Goal: Information Seeking & Learning: Check status

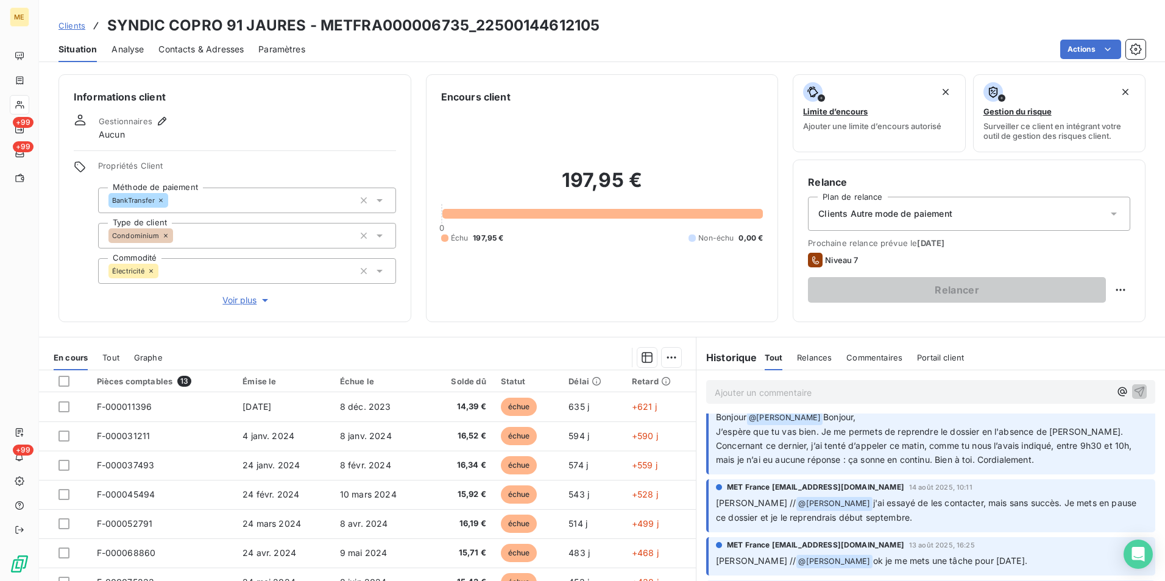
scroll to position [122, 0]
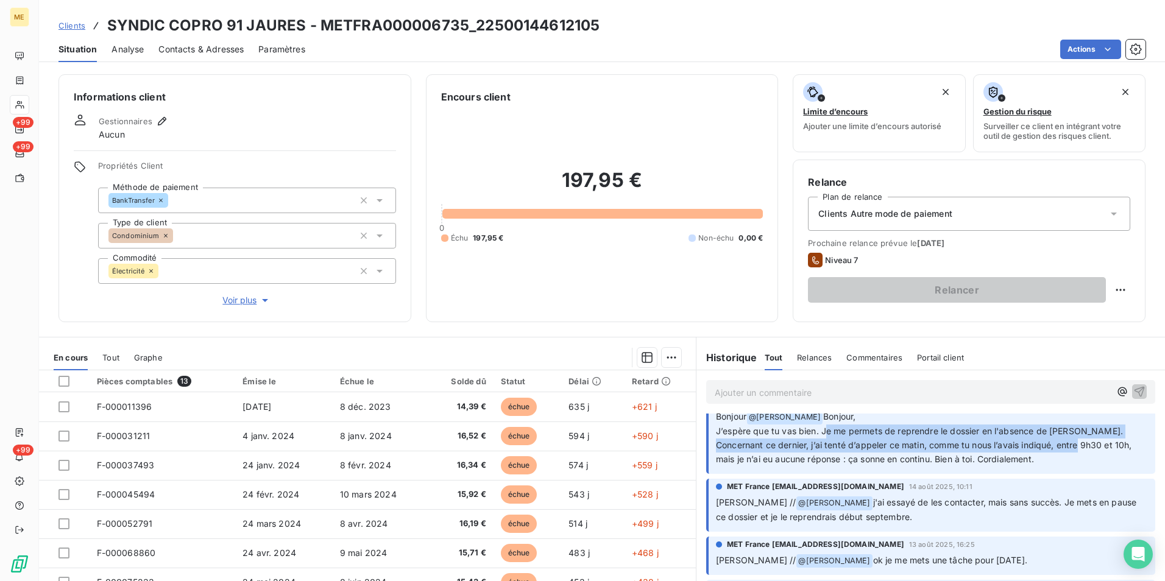
drag, startPoint x: 823, startPoint y: 433, endPoint x: 1074, endPoint y: 443, distance: 251.3
click at [1074, 443] on p "Bonjour @ Bélinda Thomont Bonjour, J’espère que tu vas bien. Je me permets de r…" at bounding box center [932, 438] width 432 height 57
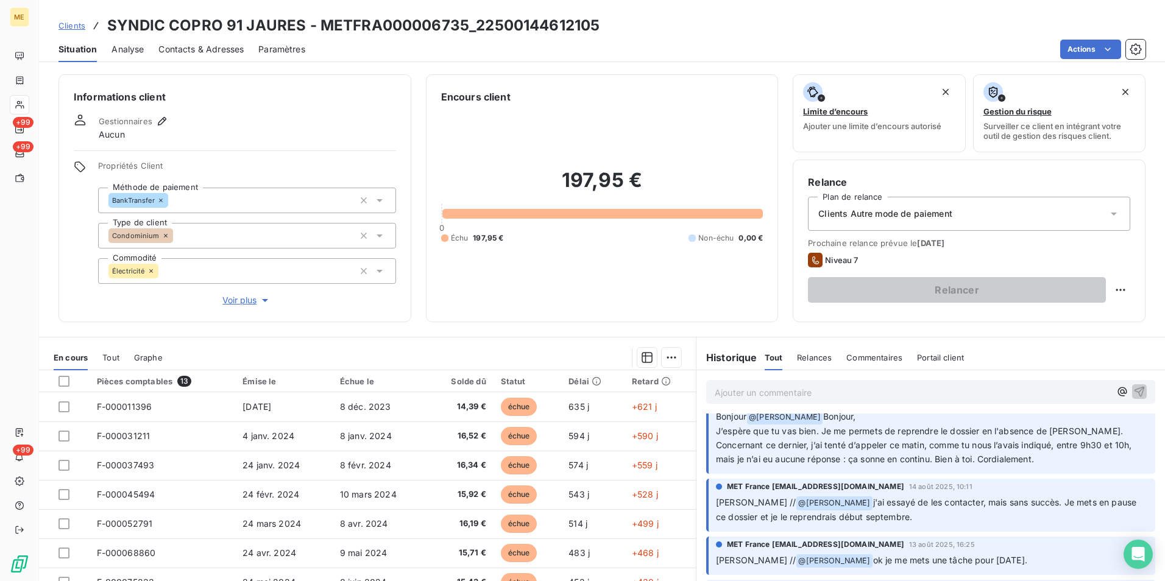
drag, startPoint x: 1050, startPoint y: 464, endPoint x: 1044, endPoint y: 461, distance: 6.8
click at [1049, 464] on p "Bonjour @ Bélinda Thomont Bonjour, J’espère que tu vas bien. Je me permets de r…" at bounding box center [932, 438] width 432 height 57
drag, startPoint x: 1044, startPoint y: 461, endPoint x: 844, endPoint y: 419, distance: 204.9
click at [844, 419] on p "Bonjour @ Bélinda Thomont Bonjour, J’espère que tu vas bien. Je me permets de r…" at bounding box center [932, 438] width 432 height 57
click at [1043, 450] on span "Concernant ce dernier, j’ai tenté d’appeler ce matin, comme tu nous l’avais ind…" at bounding box center [925, 452] width 419 height 24
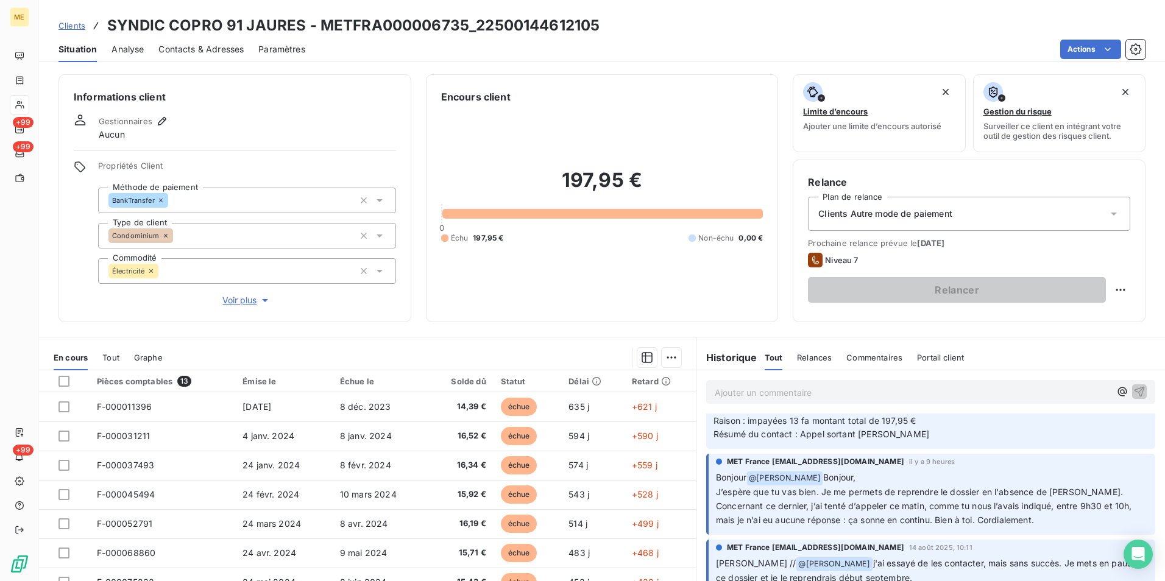
scroll to position [0, 0]
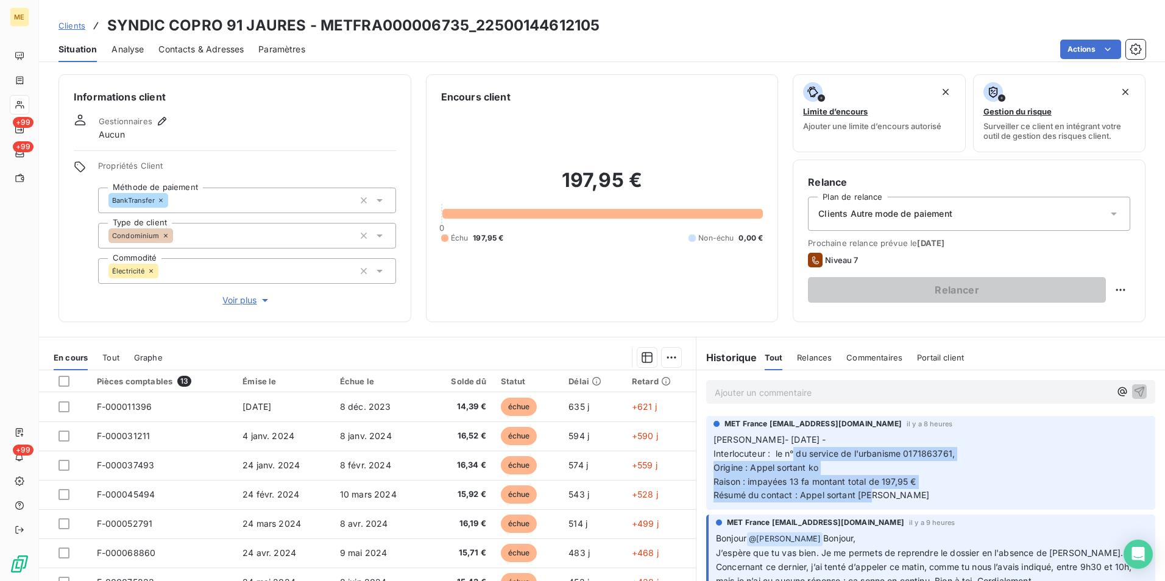
drag, startPoint x: 789, startPoint y: 455, endPoint x: 912, endPoint y: 494, distance: 129.1
click at [912, 494] on p "Lisa- 20/08/2025 - Interlocuteur : le n° du service de l'urbanisme 0171863761, …" at bounding box center [931, 467] width 435 height 69
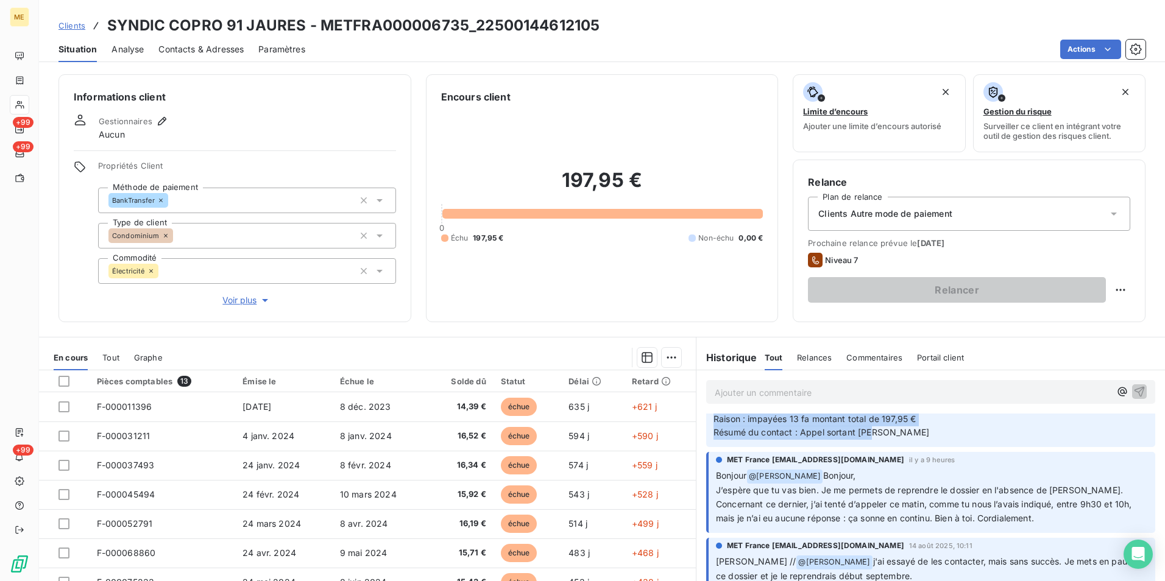
scroll to position [122, 0]
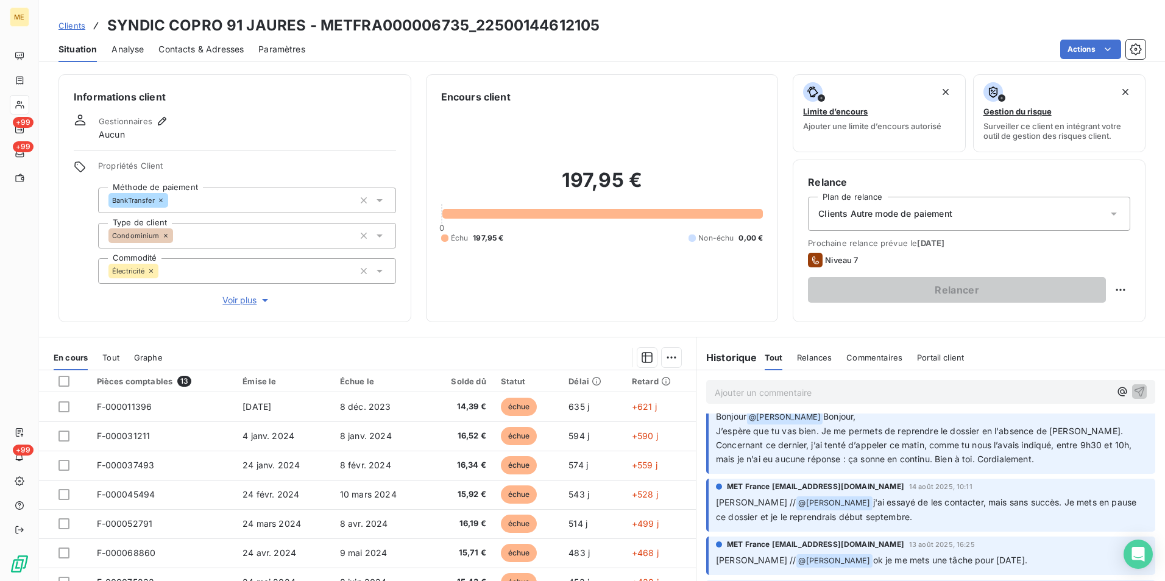
drag, startPoint x: 819, startPoint y: 431, endPoint x: 1071, endPoint y: 461, distance: 254.1
click at [1071, 461] on p "Bonjour @ Bélinda Thomont Bonjour, J’espère que tu vas bien. Je me permets de r…" at bounding box center [932, 438] width 432 height 57
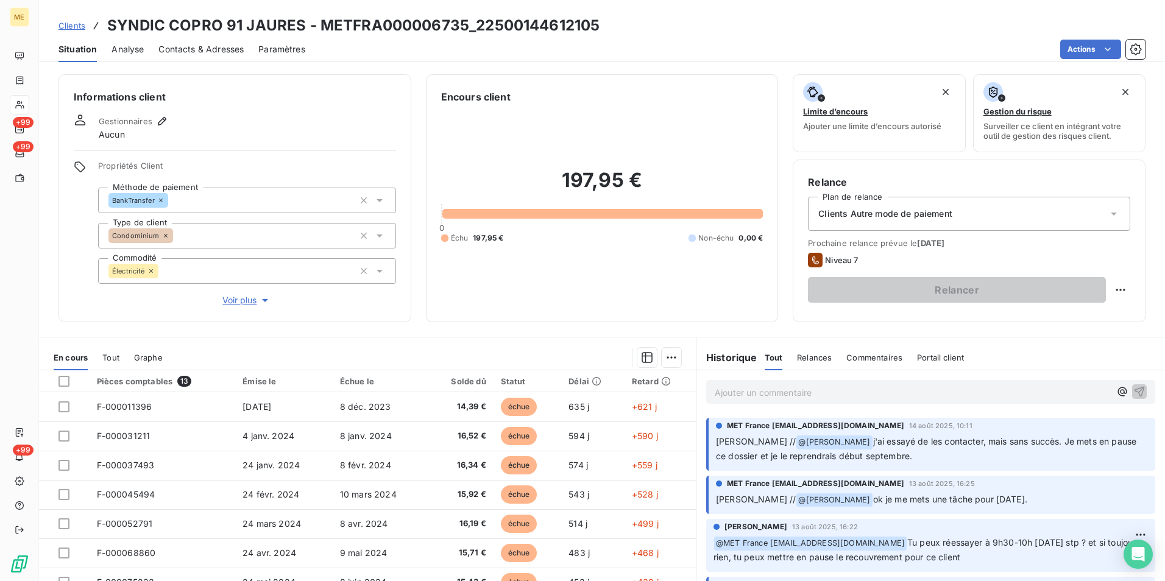
scroll to position [0, 0]
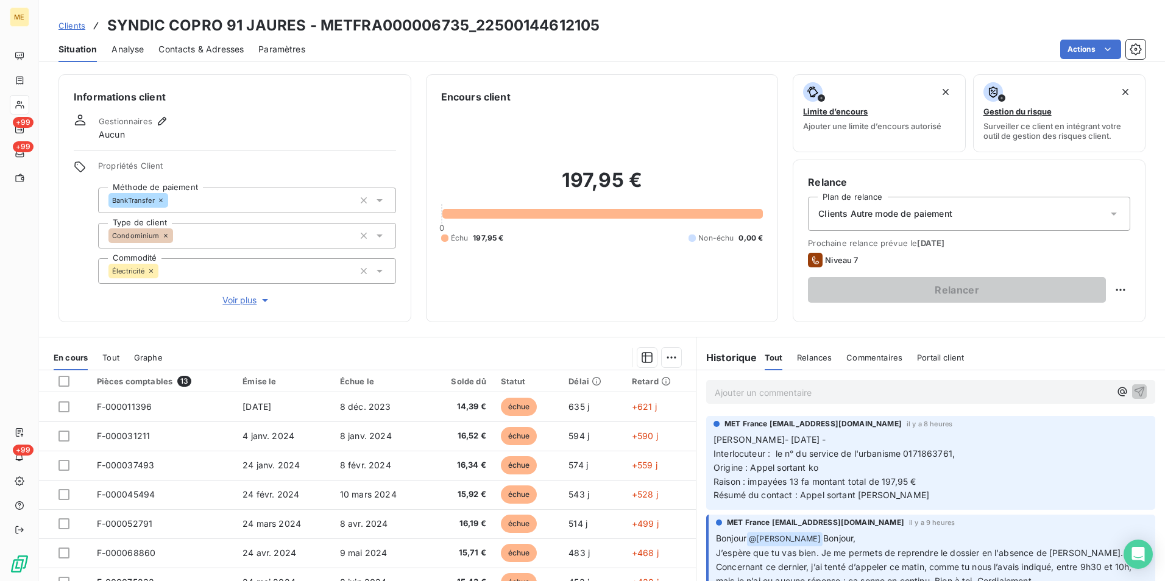
click at [766, 397] on p "Ajouter un commentaire ﻿" at bounding box center [913, 392] width 396 height 15
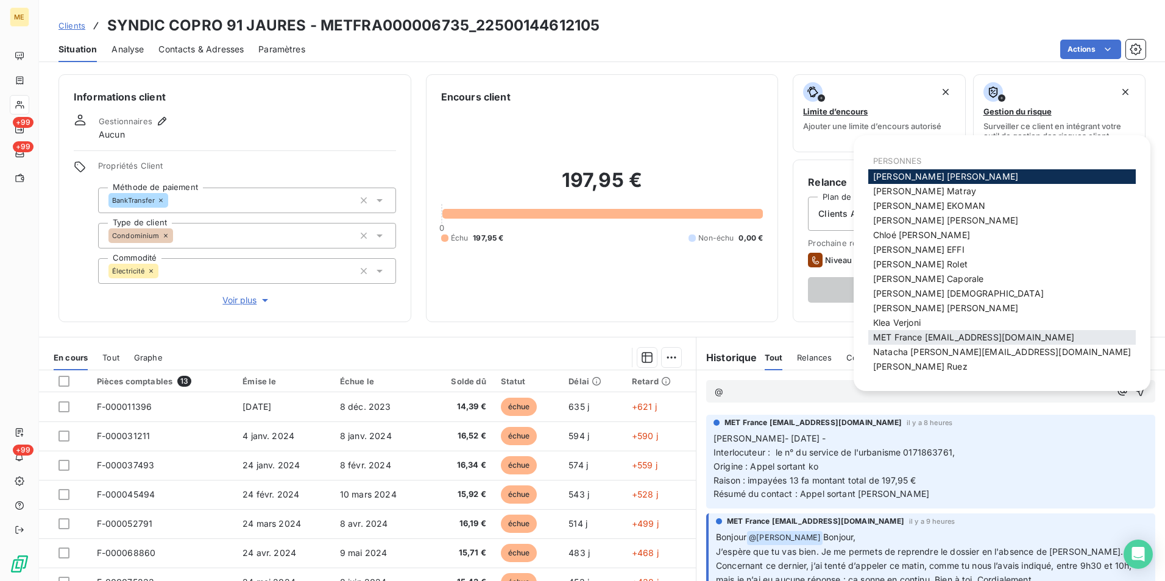
click at [914, 341] on span "MET France met-france@recouvrement.met.com" at bounding box center [973, 337] width 201 height 10
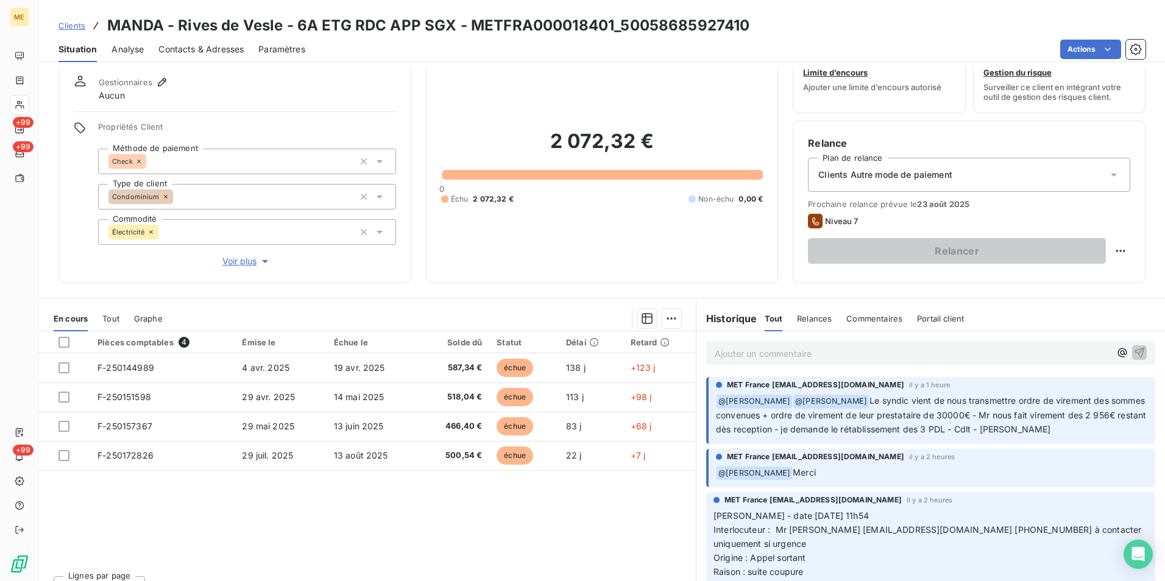
scroll to position [60, 0]
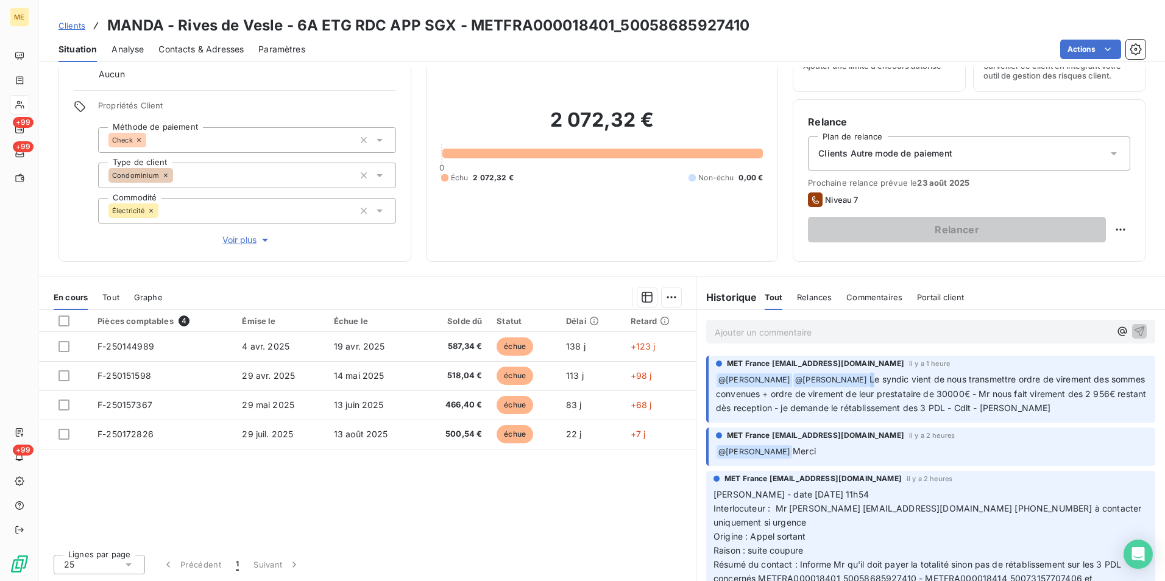
drag, startPoint x: 840, startPoint y: 374, endPoint x: 847, endPoint y: 374, distance: 6.7
click at [847, 374] on p "﻿ @ Xavier Ruez ﻿ @ Bélinda Thomont Le syndic vient de nous transmettre ordre d…" at bounding box center [932, 394] width 432 height 43
drag, startPoint x: 847, startPoint y: 374, endPoint x: 798, endPoint y: 440, distance: 81.6
click at [798, 440] on span "MET France [EMAIL_ADDRESS][DOMAIN_NAME]" at bounding box center [815, 435] width 177 height 11
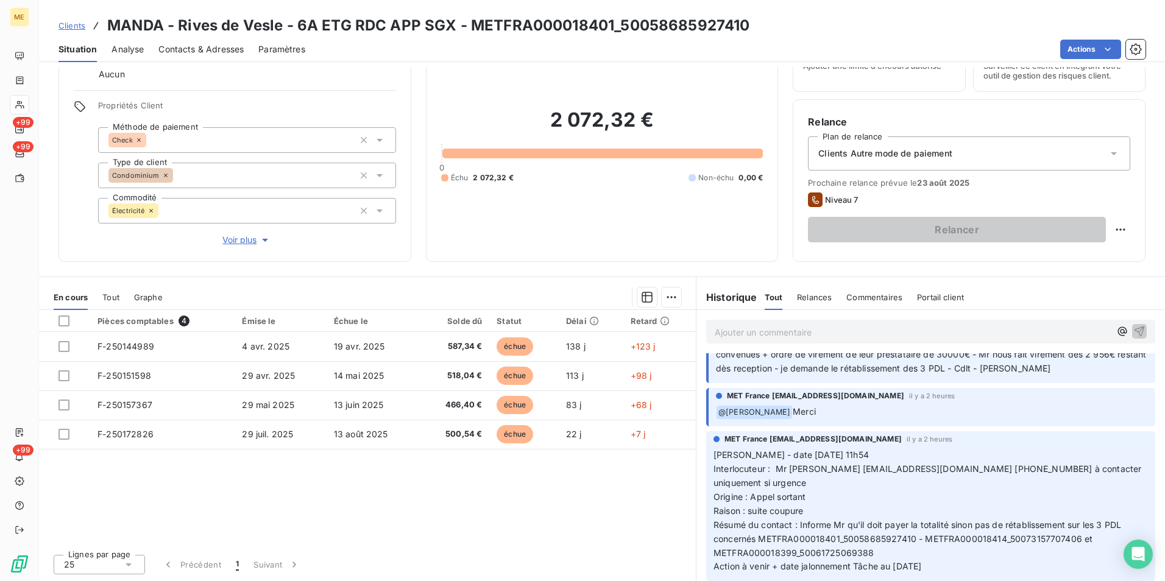
scroll to position [61, 0]
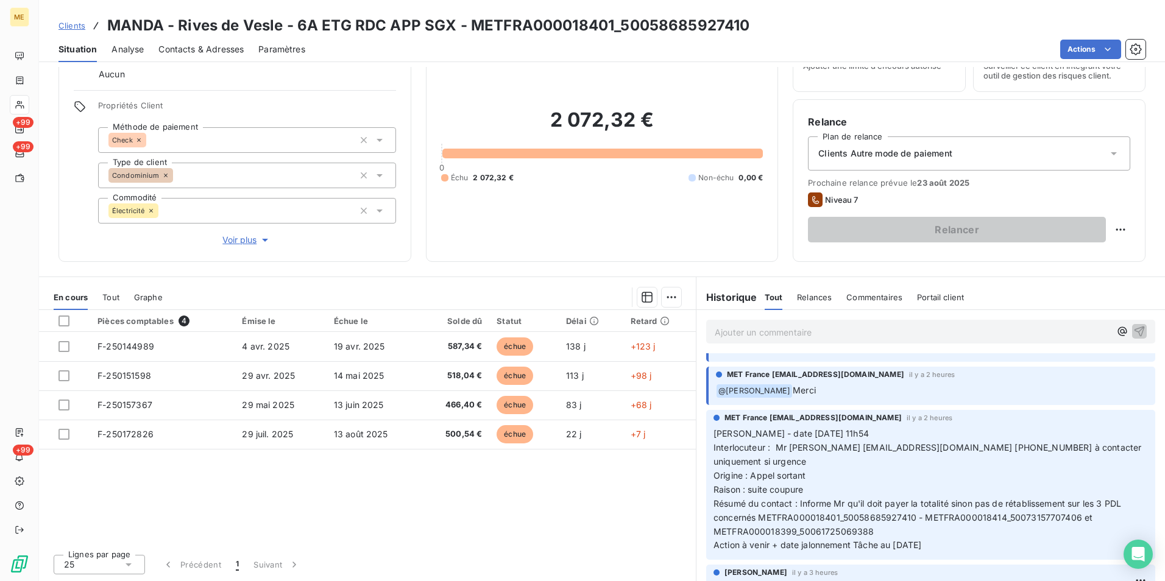
drag, startPoint x: 802, startPoint y: 483, endPoint x: 1096, endPoint y: 522, distance: 296.3
click at [1096, 522] on p "Valérie - date 20/08/2025 11h54 Interlocuteur : Mr bozqurt copro@manda.fr 09707…" at bounding box center [931, 490] width 435 height 126
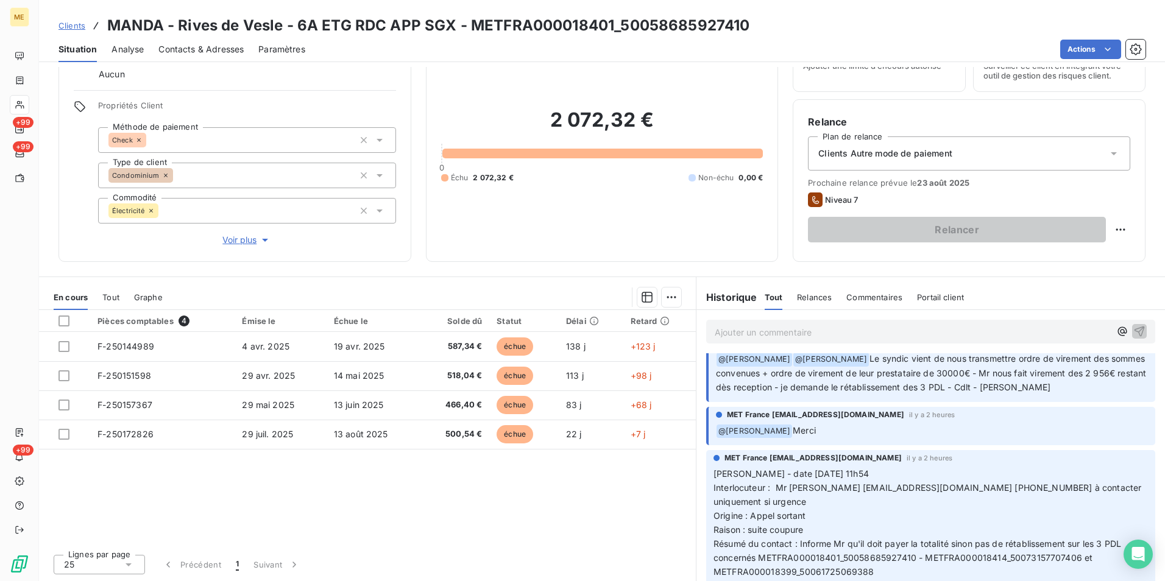
scroll to position [0, 0]
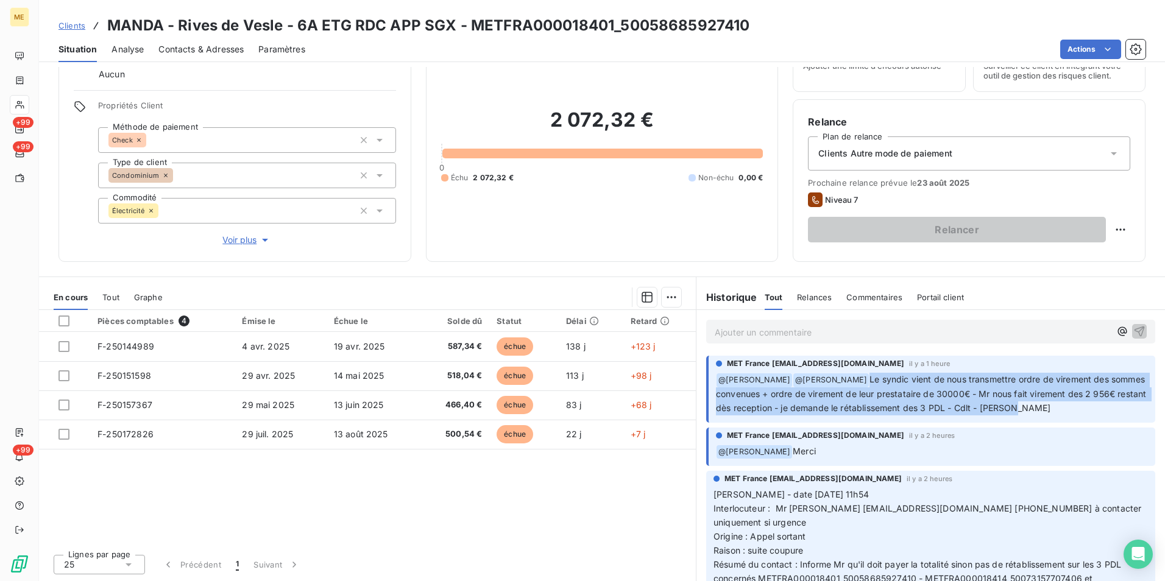
drag, startPoint x: 842, startPoint y: 382, endPoint x: 1046, endPoint y: 406, distance: 205.0
click at [1046, 406] on p "﻿ @ Xavier Ruez ﻿ @ Bélinda Thomont Le syndic vient de nous transmettre ordre d…" at bounding box center [932, 394] width 432 height 43
click at [1044, 411] on p "﻿ @ Xavier Ruez ﻿ @ Bélinda Thomont Le syndic vient de nous transmettre ordre d…" at bounding box center [932, 394] width 432 height 43
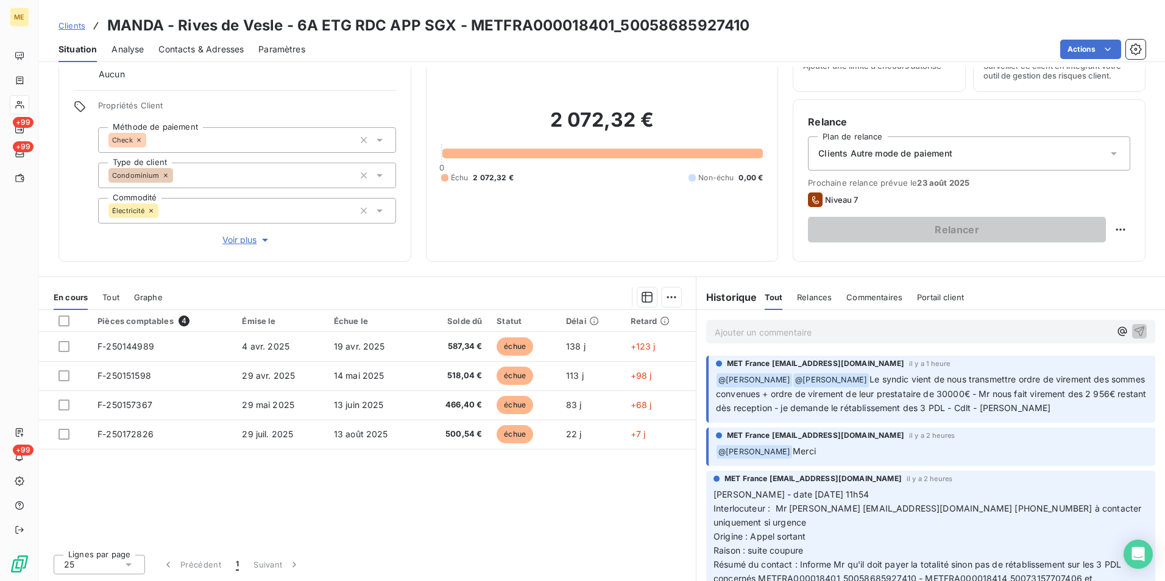
click at [941, 396] on span "Le syndic vient de nous transmettre ordre de virement des sommes convenues + or…" at bounding box center [932, 393] width 433 height 39
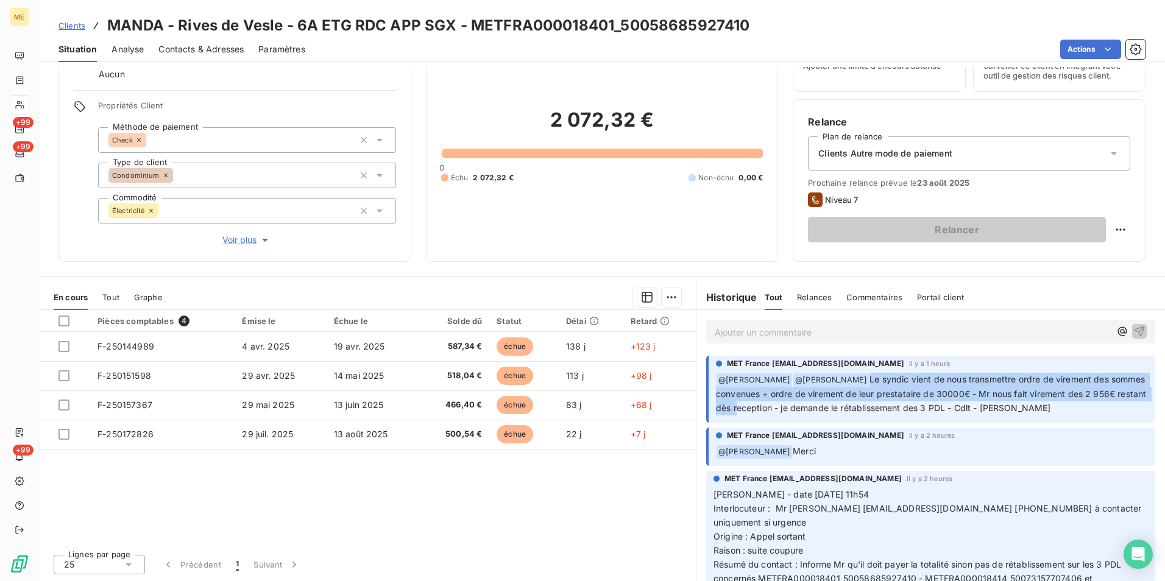
drag, startPoint x: 842, startPoint y: 381, endPoint x: 764, endPoint y: 403, distance: 81.0
click at [764, 403] on span "Le syndic vient de nous transmettre ordre de virement des sommes convenues + or…" at bounding box center [932, 393] width 433 height 39
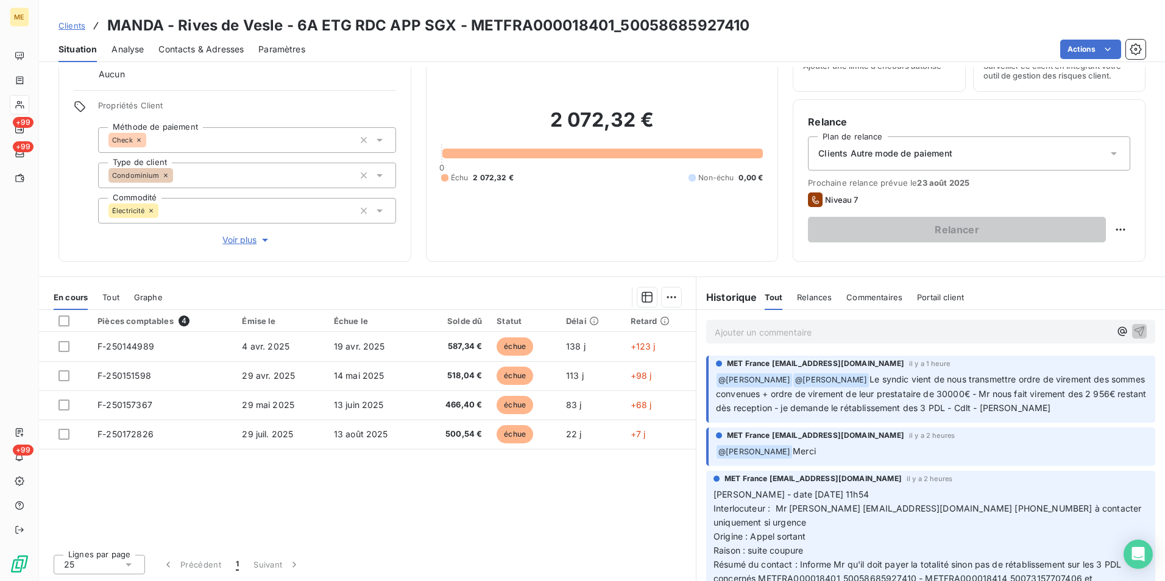
drag, startPoint x: 764, startPoint y: 403, endPoint x: 789, endPoint y: 405, distance: 25.1
click at [789, 405] on span "Le syndic vient de nous transmettre ordre de virement des sommes convenues + or…" at bounding box center [932, 393] width 433 height 39
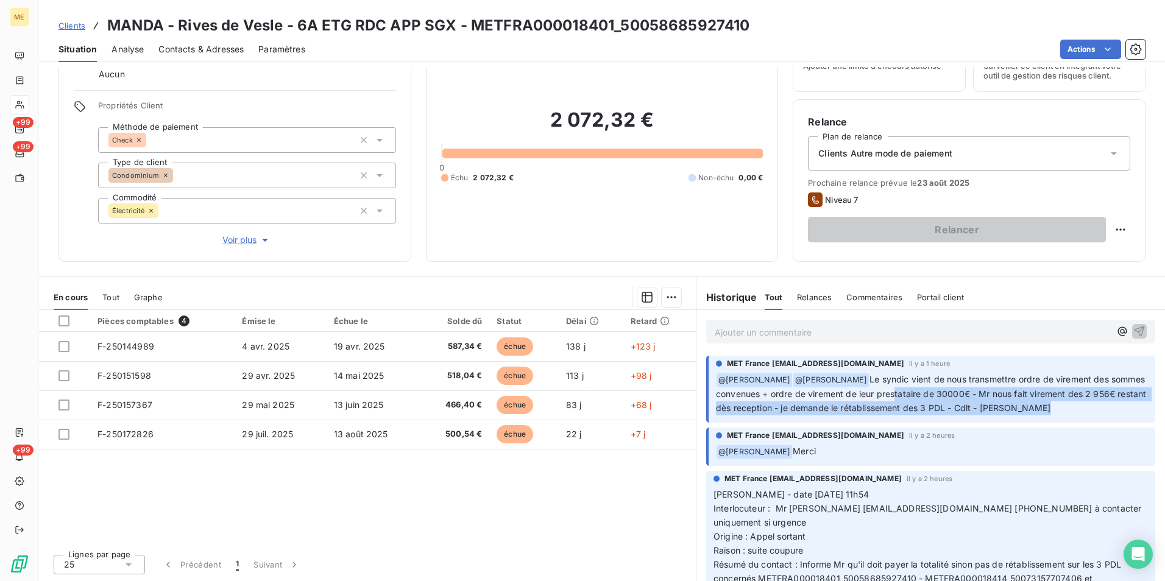
drag, startPoint x: 789, startPoint y: 405, endPoint x: 890, endPoint y: 392, distance: 101.5
click at [890, 392] on span "Le syndic vient de nous transmettre ordre de virement des sommes convenues + or…" at bounding box center [932, 393] width 433 height 39
click at [1043, 407] on p "﻿ @ Xavier Ruez ﻿ @ Bélinda Thomont Le syndic vient de nous transmettre ordre d…" at bounding box center [932, 394] width 432 height 43
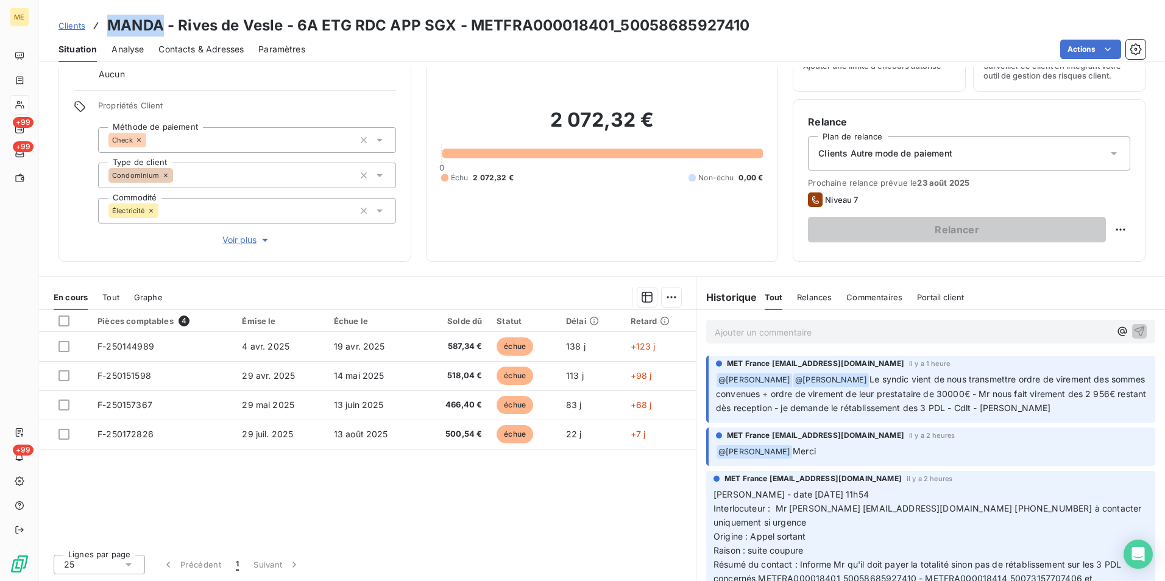
drag, startPoint x: 108, startPoint y: 24, endPoint x: 162, endPoint y: 24, distance: 53.0
click at [162, 24] on h3 "MANDA - Rives de Vesle - 6A ETG RDC APP SGX - METFRA000018401_50058685927410" at bounding box center [428, 26] width 642 height 22
copy h3 "MANDA"
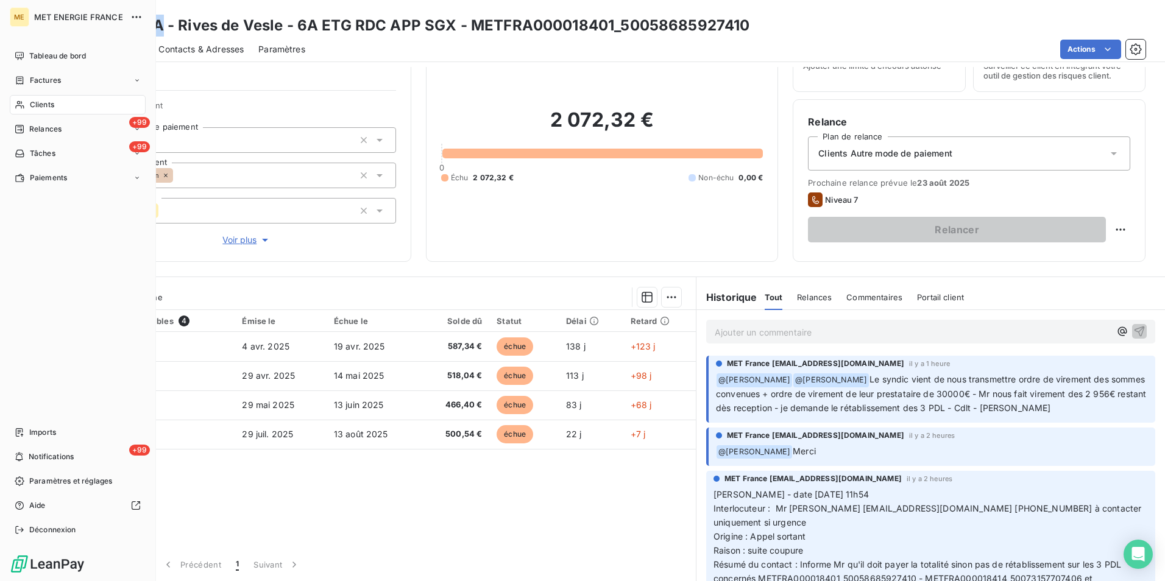
click at [50, 103] on span "Clients" at bounding box center [42, 104] width 24 height 11
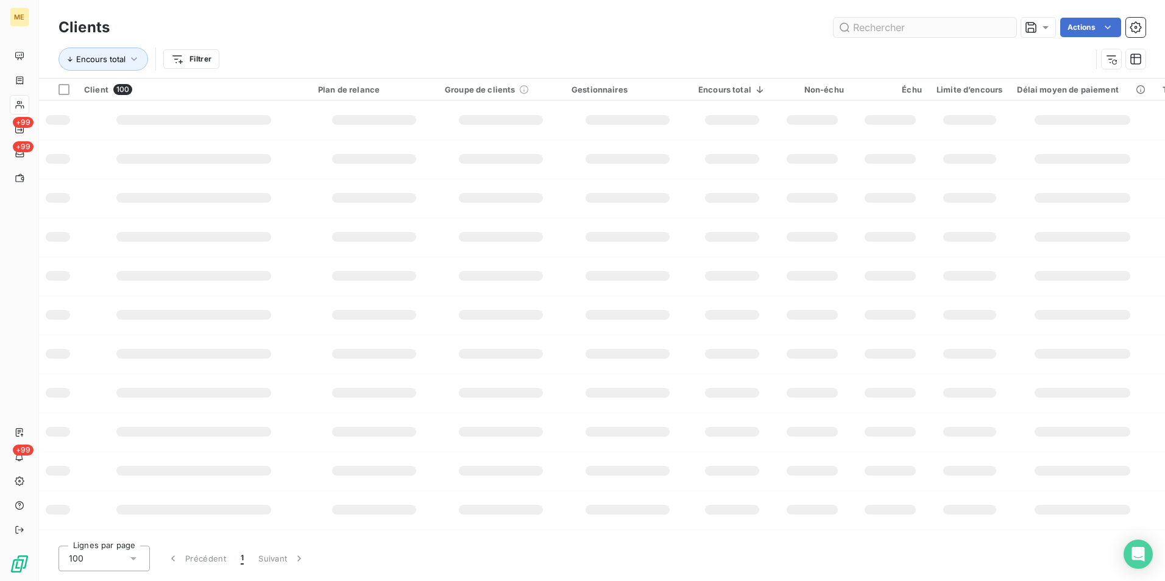
click at [921, 27] on input "text" at bounding box center [925, 28] width 183 height 20
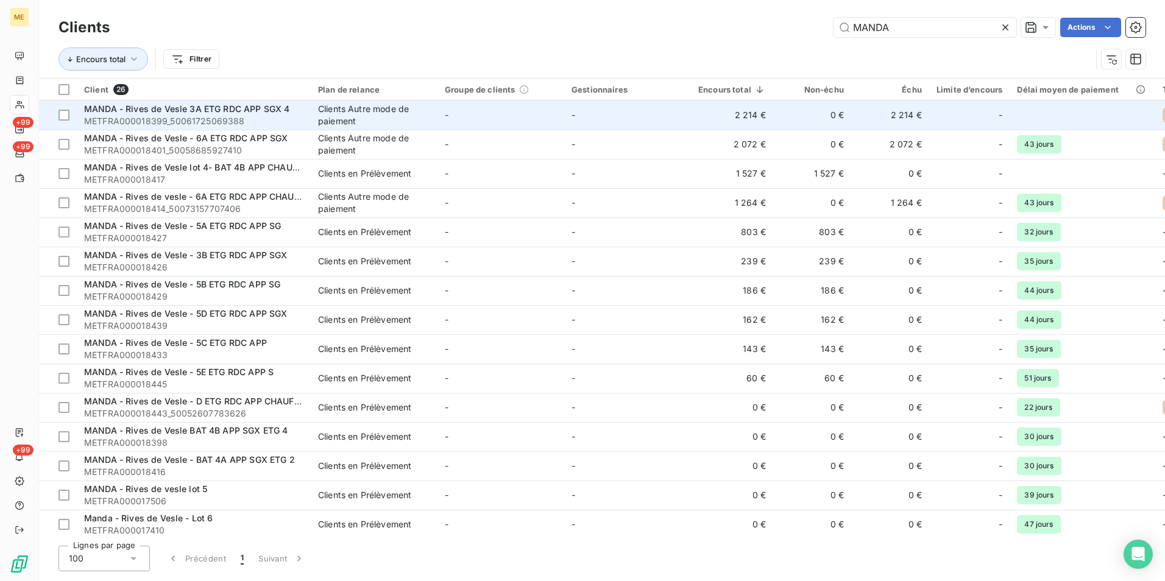
type input "MANDA"
click at [244, 113] on span "MANDA - Rives de Vesle 3A ETG RDC APP SGX 4" at bounding box center [186, 109] width 205 height 10
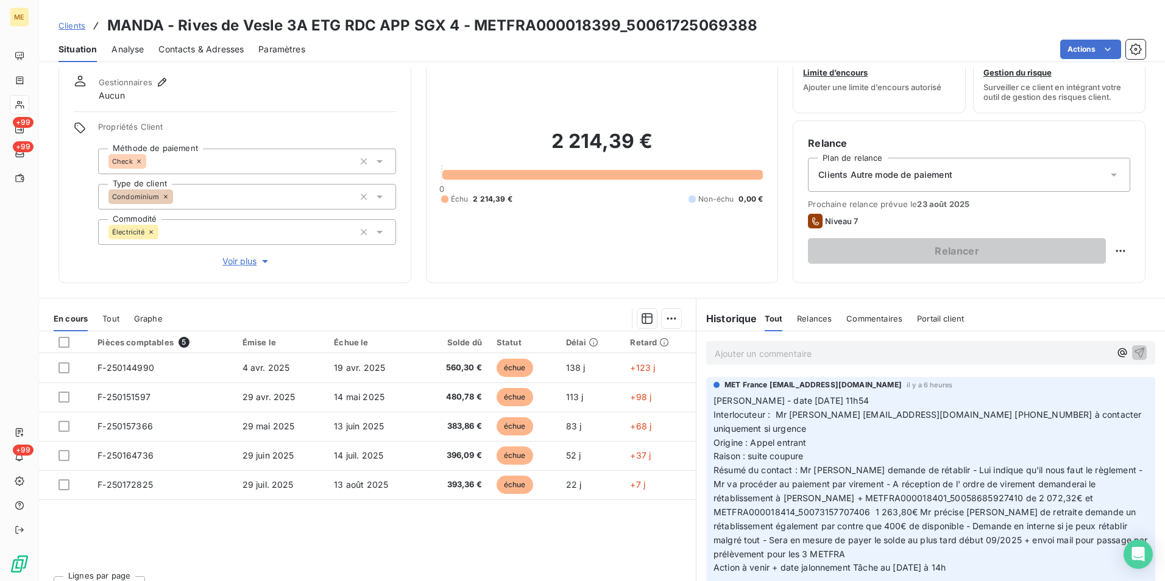
scroll to position [60, 0]
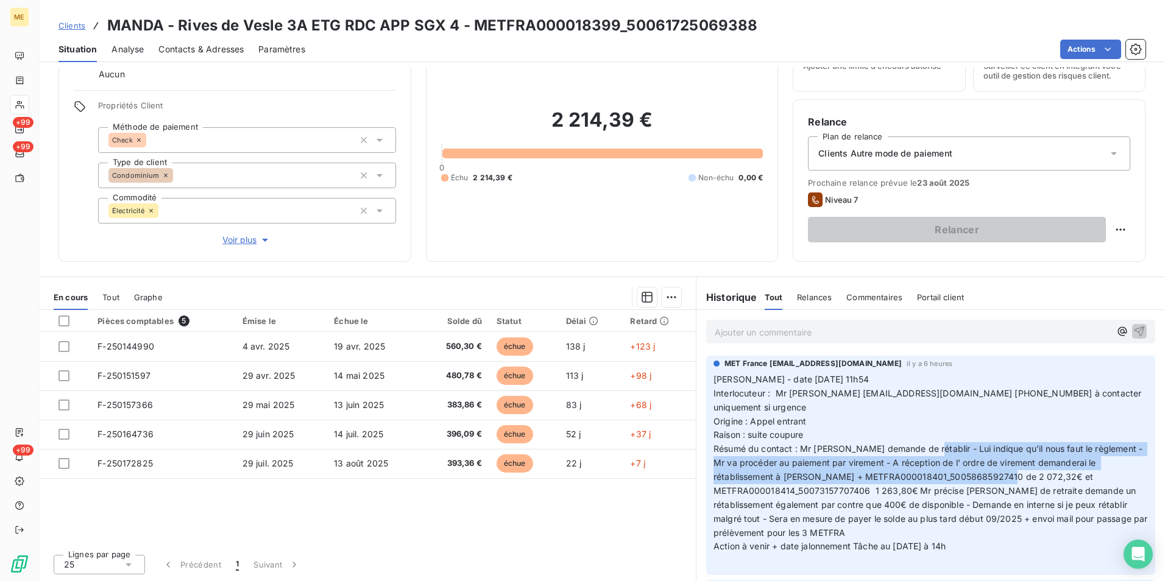
drag, startPoint x: 922, startPoint y: 432, endPoint x: 1007, endPoint y: 461, distance: 89.8
click at [1007, 461] on p "Valérie - date 20/08/2025 11h54 Interlocuteur : Mr bozqurt copro@manda.fr 09707…" at bounding box center [931, 470] width 435 height 195
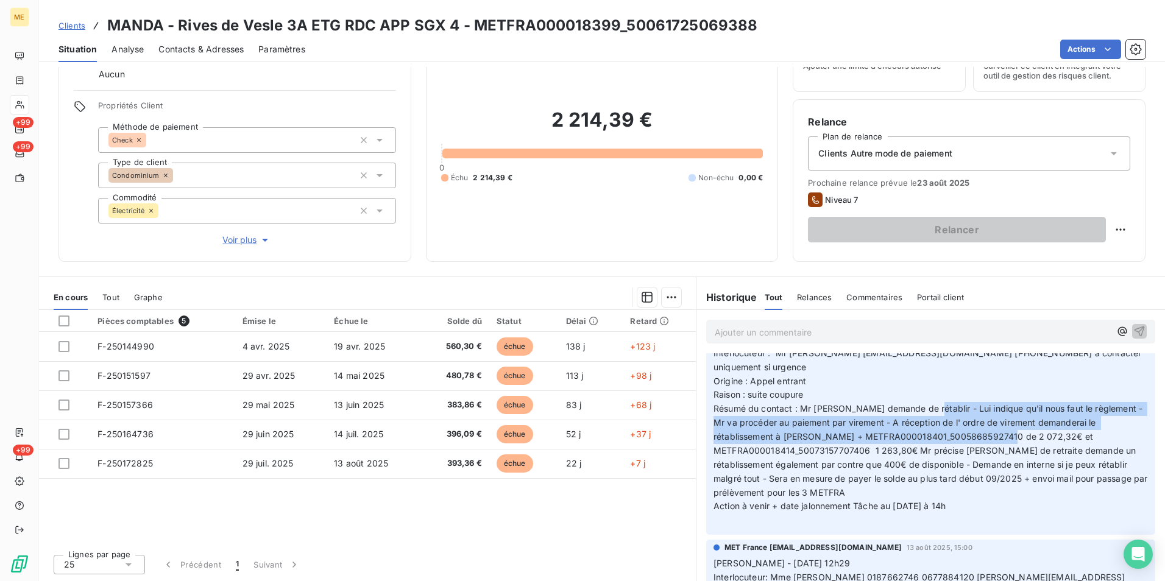
scroll to position [61, 0]
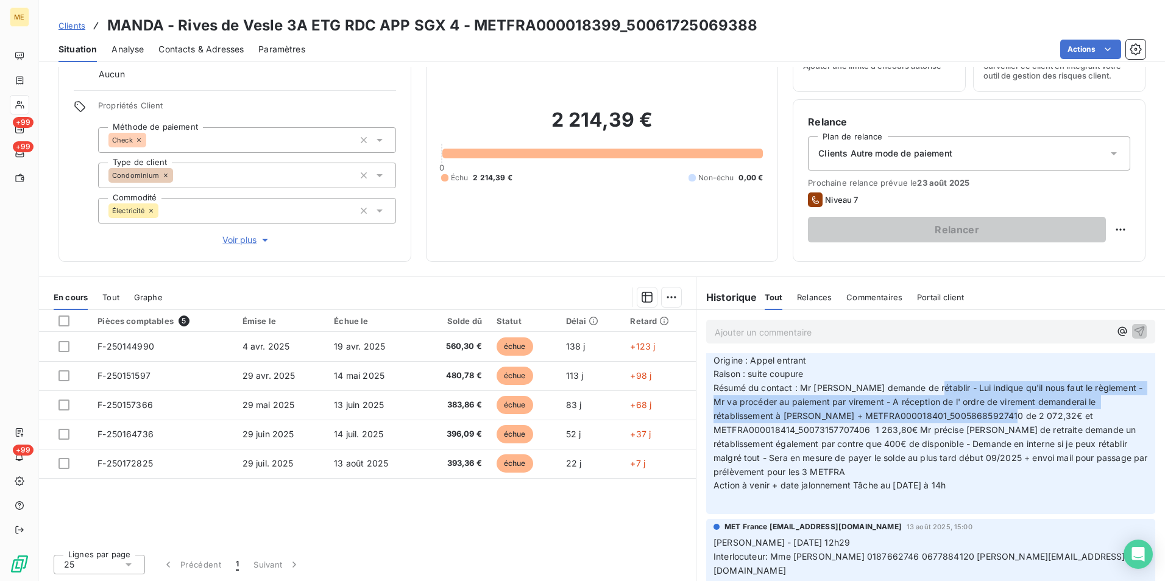
drag, startPoint x: 923, startPoint y: 417, endPoint x: 979, endPoint y: 471, distance: 77.2
click at [979, 471] on p "Valérie - date 20/08/2025 11h54 Interlocuteur : Mr bozqurt copro@manda.fr 09707…" at bounding box center [931, 409] width 435 height 195
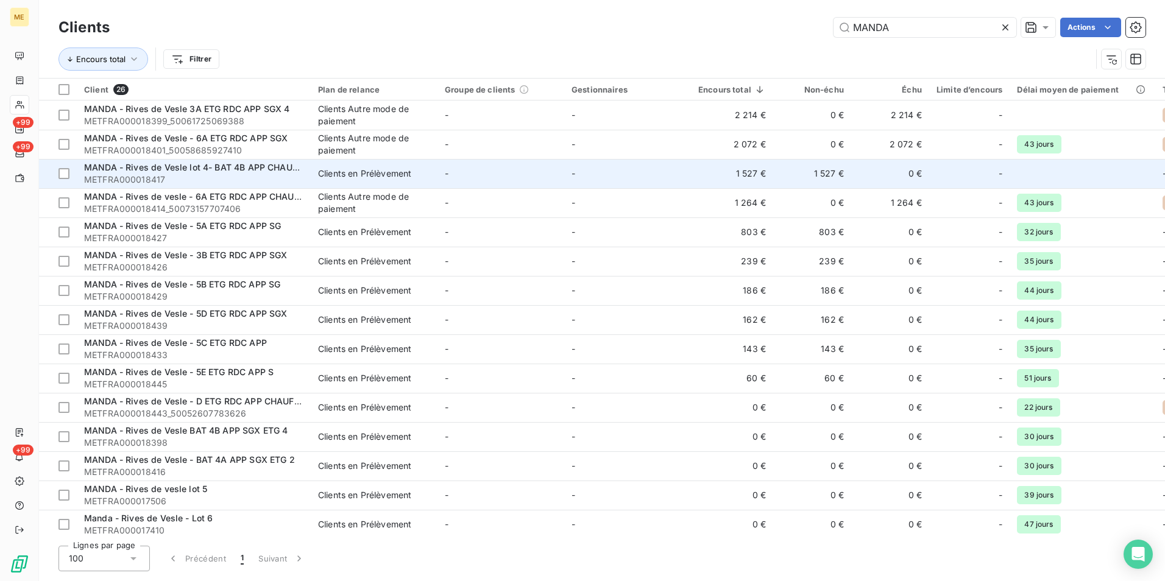
click at [263, 168] on span "MANDA - Rives de Vesle lot 4- BAT 4B APP CHAUFFE E" at bounding box center [199, 167] width 231 height 10
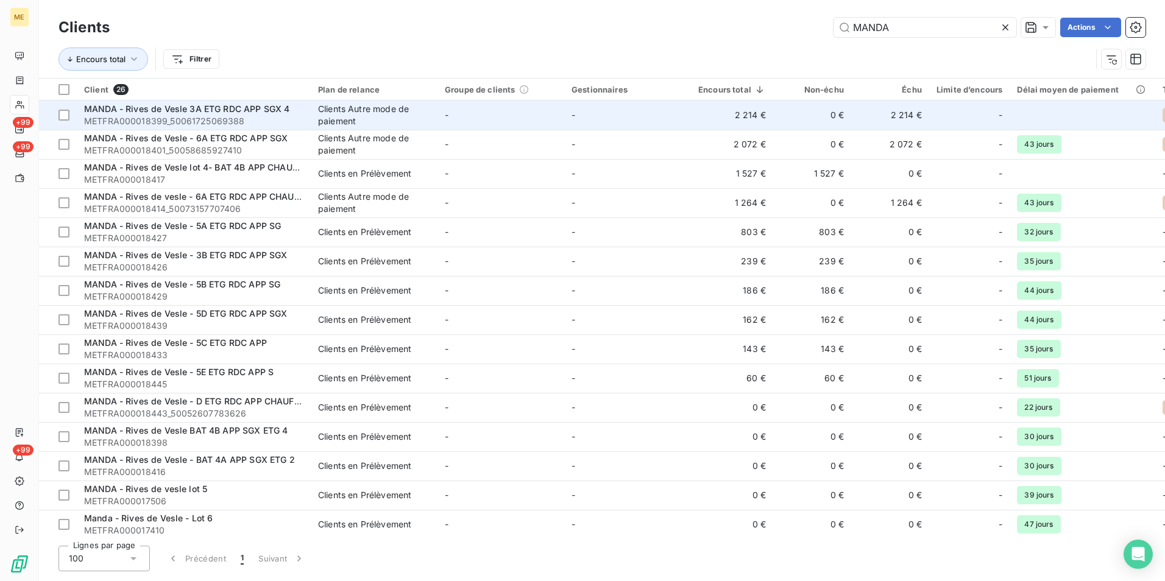
click at [248, 121] on span "METFRA000018399_50061725069388" at bounding box center [193, 121] width 219 height 12
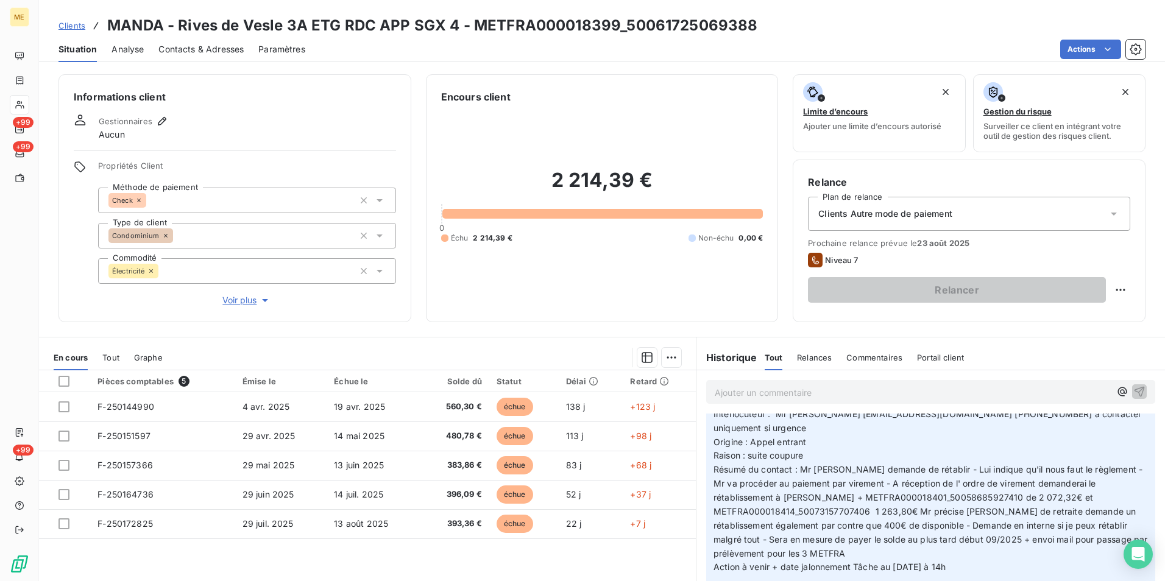
scroll to position [61, 0]
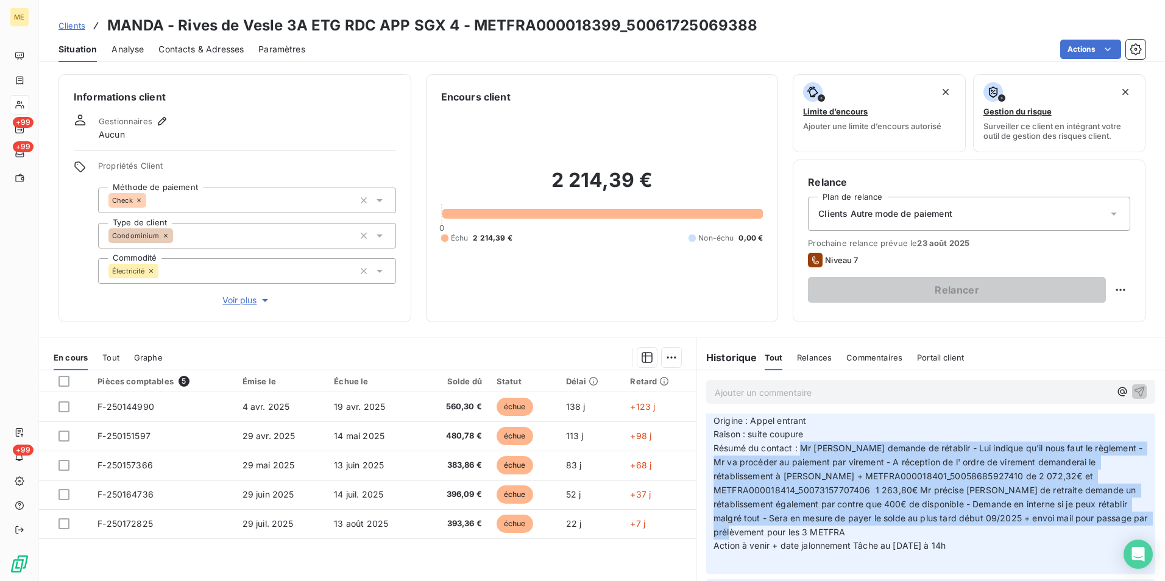
drag, startPoint x: 794, startPoint y: 432, endPoint x: 957, endPoint y: 520, distance: 185.2
click at [957, 520] on p "Valérie - date 20/08/2025 11h54 Interlocuteur : Mr bozqurt copro@manda.fr 09707…" at bounding box center [931, 469] width 435 height 195
copy span "Mr me demande de rétablir - Lui indique qu'il nous faut le règlement - Mr va pr…"
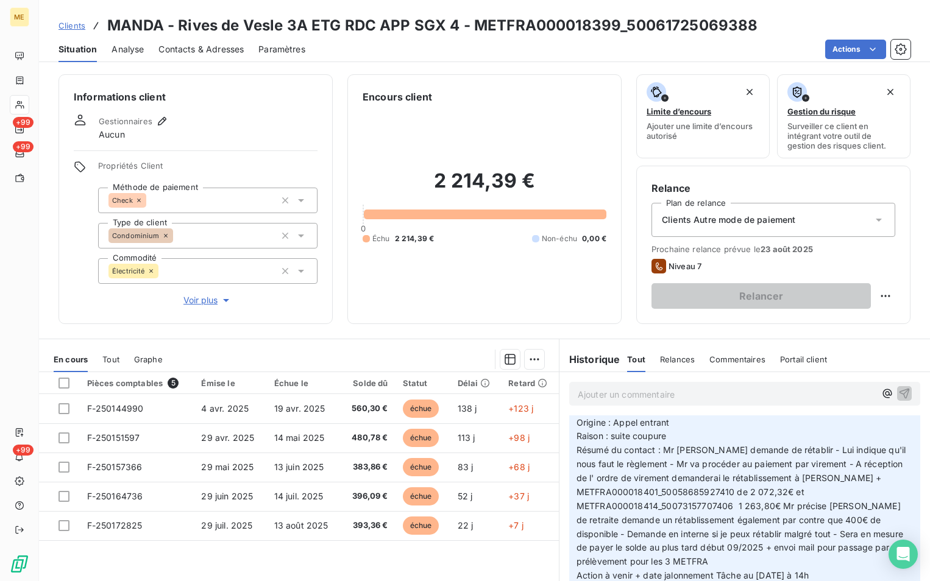
click at [494, 551] on div "Pièces comptables 5 Émise le Échue le Solde dû Statut Délai Retard F-250144990 …" at bounding box center [299, 489] width 520 height 235
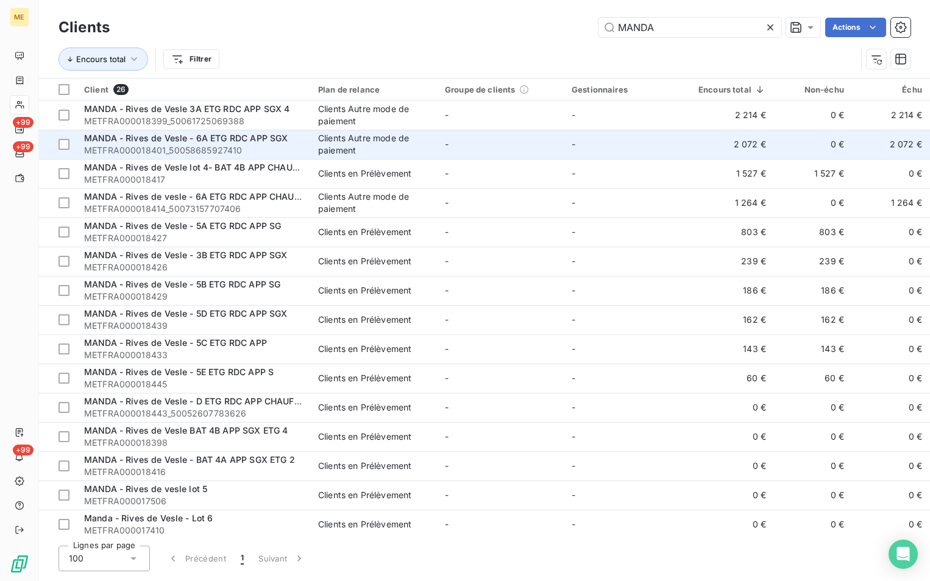
click at [513, 138] on td "-" at bounding box center [501, 144] width 127 height 29
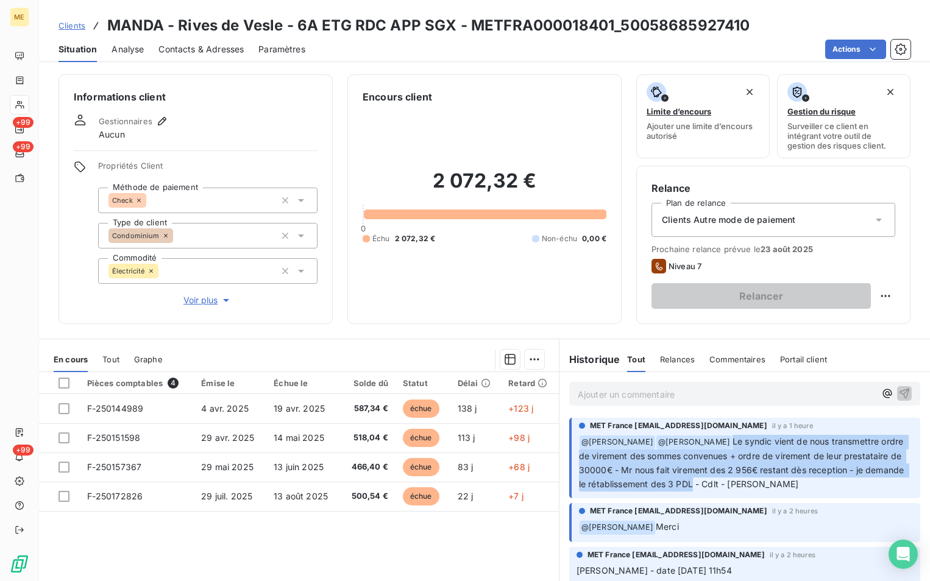
drag, startPoint x: 705, startPoint y: 439, endPoint x: 730, endPoint y: 483, distance: 50.8
click at [730, 483] on span "Le syndic vient de nous transmettre ordre de virement des sommes convenues + or…" at bounding box center [743, 462] width 328 height 53
copy span "Le syndic vient de nous transmettre ordre de virement des sommes convenues + or…"
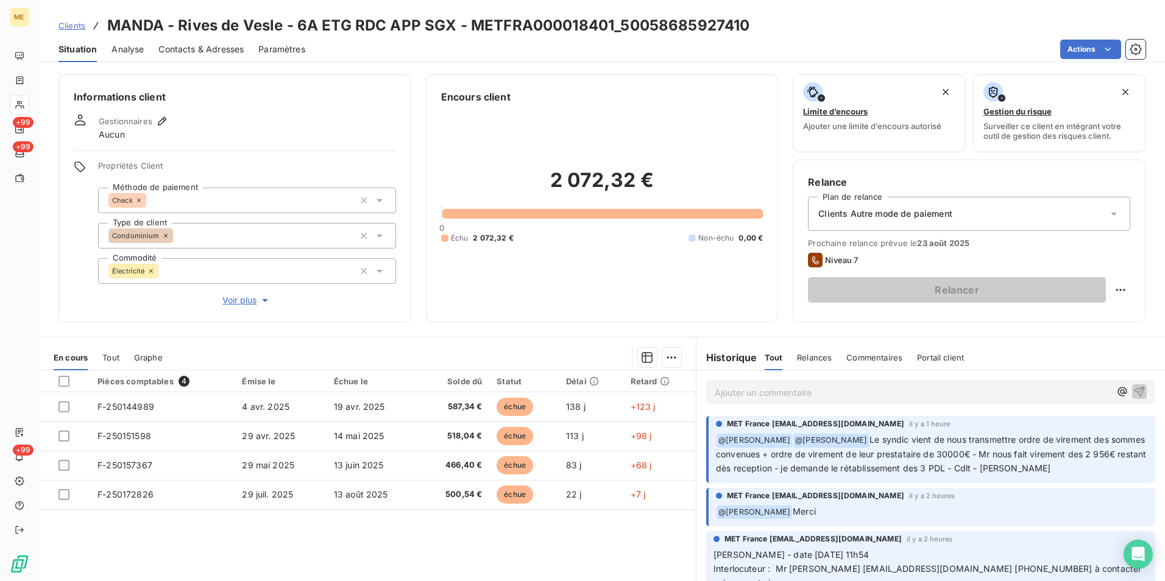
click at [627, 545] on div "Pièces comptables 4 Émise le Échue le Solde dû Statut Délai Retard F-250144989 …" at bounding box center [367, 488] width 657 height 235
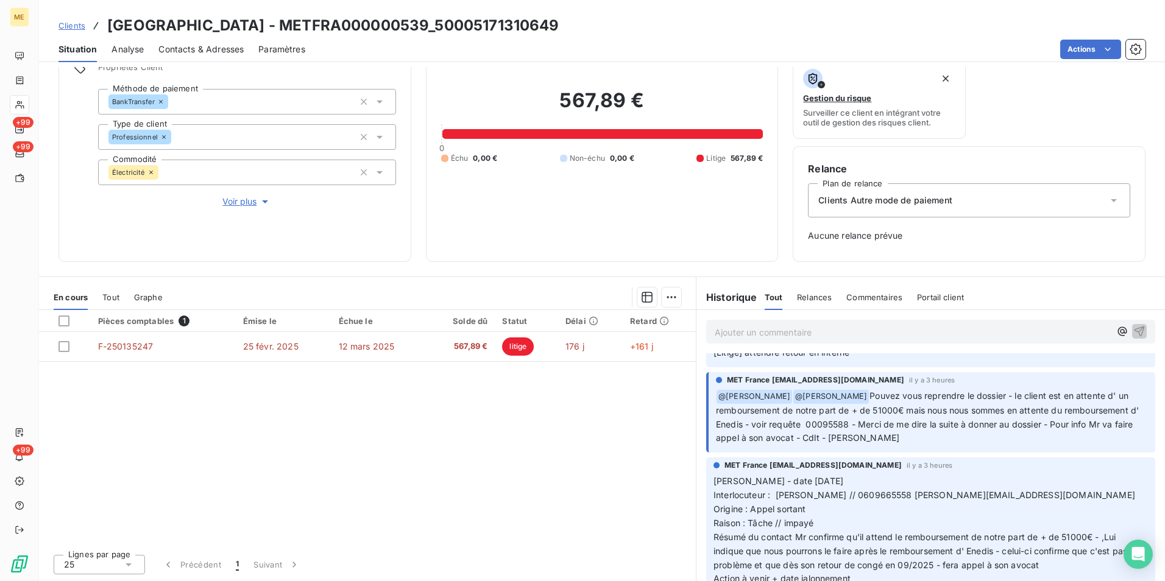
scroll to position [61, 0]
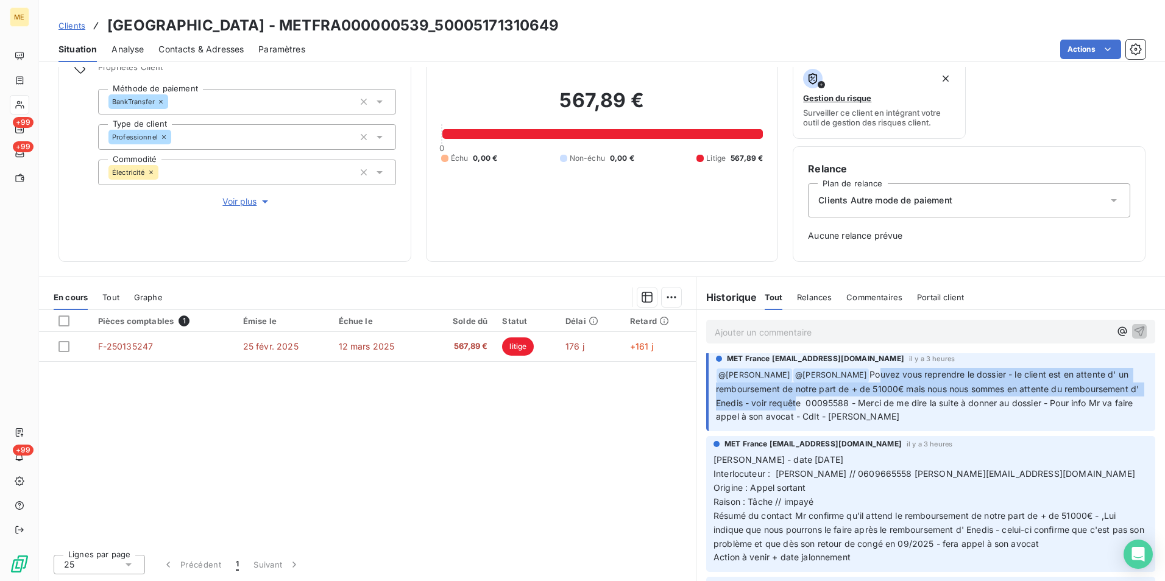
drag, startPoint x: 850, startPoint y: 375, endPoint x: 803, endPoint y: 407, distance: 56.6
click at [803, 407] on span "Pouvez vous reprendre le dossier - le client est en attente d' un remboursement…" at bounding box center [928, 395] width 425 height 53
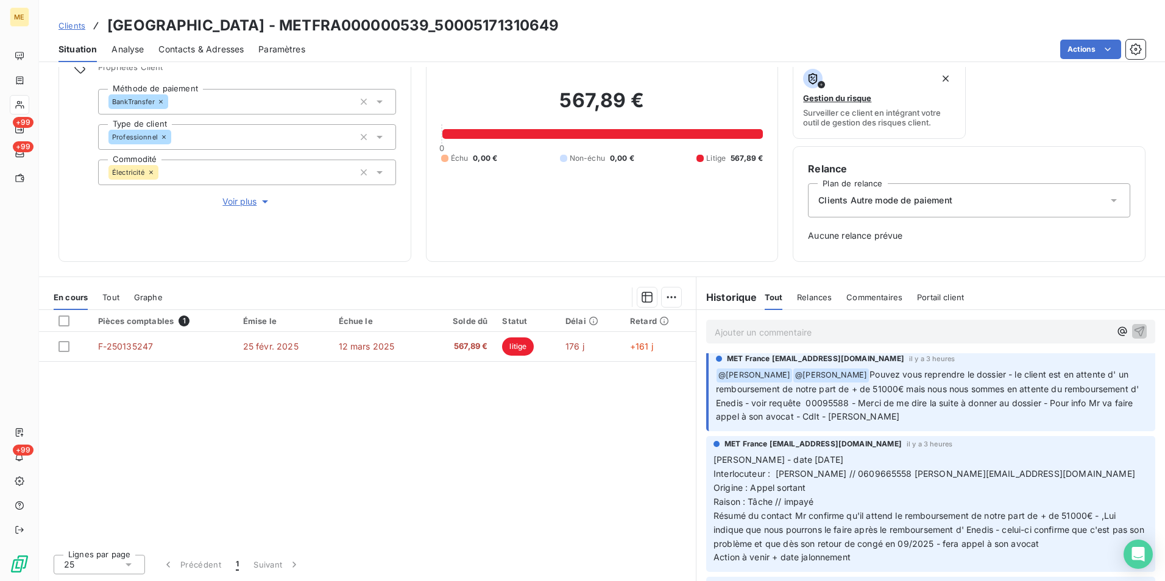
drag, startPoint x: 803, startPoint y: 407, endPoint x: 864, endPoint y: 413, distance: 61.3
click at [864, 413] on span "Pouvez vous reprendre le dossier - le client est en attente d' un remboursement…" at bounding box center [928, 395] width 425 height 53
drag, startPoint x: 854, startPoint y: 403, endPoint x: 828, endPoint y: 400, distance: 25.8
click at [828, 400] on span "Pouvez vous reprendre le dossier - le client est en attente d' un remboursement…" at bounding box center [928, 395] width 425 height 53
copy span "95588"
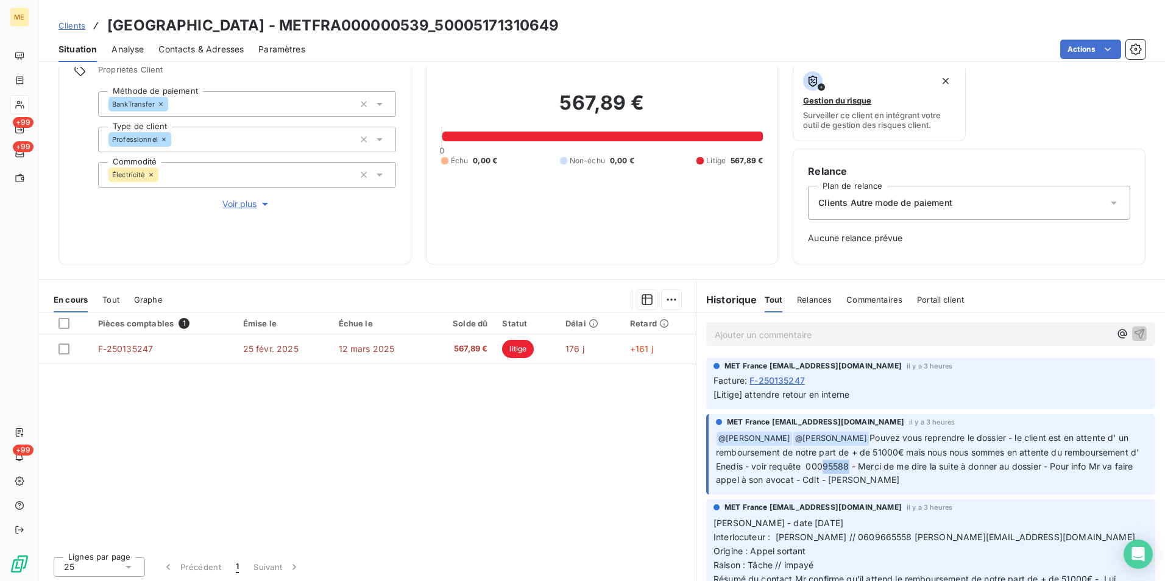
scroll to position [99, 0]
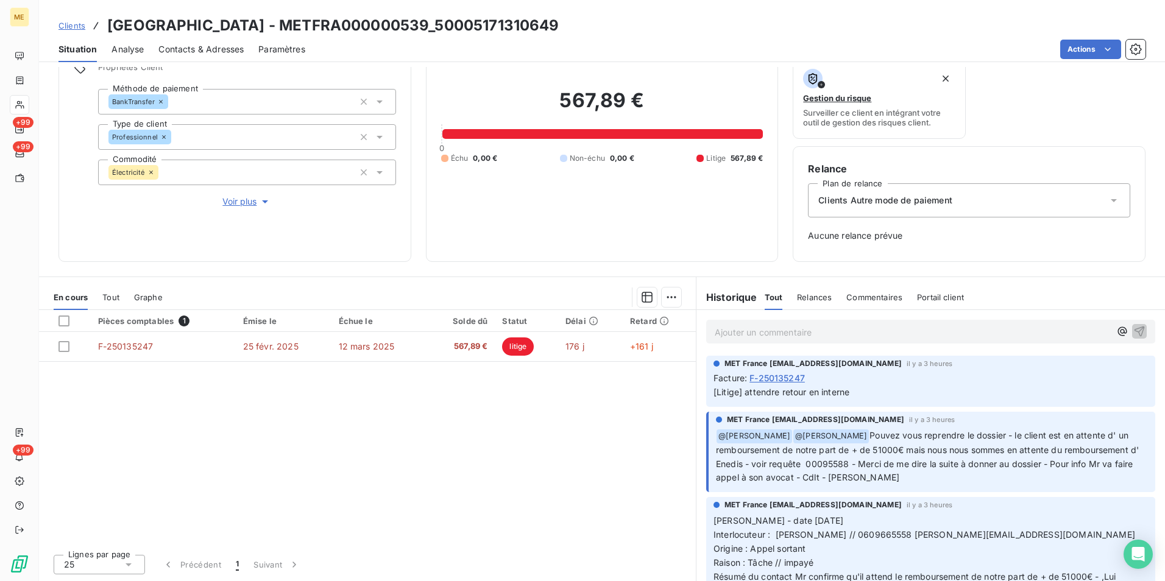
click at [1067, 468] on span "Pouvez vous reprendre le dossier - le client est en attente d' un remboursement…" at bounding box center [928, 456] width 425 height 53
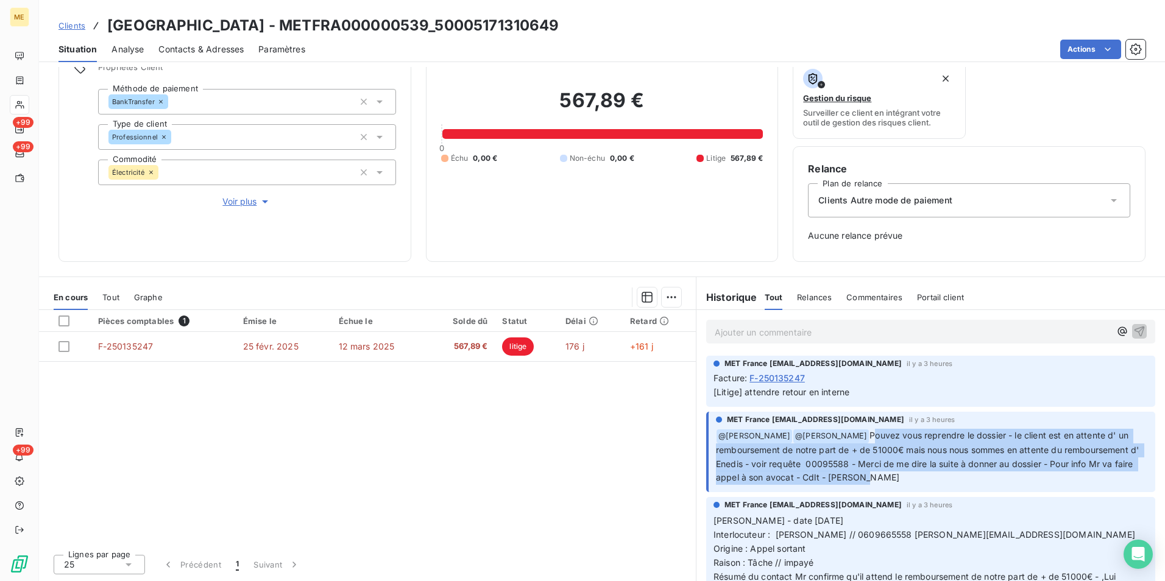
drag, startPoint x: 886, startPoint y: 481, endPoint x: 845, endPoint y: 436, distance: 60.8
click at [845, 436] on p "﻿ @ Xavier Ruez ﻿ @ Bélinda Thomont Pouvez vous reprendre le dossier - le clien…" at bounding box center [932, 457] width 432 height 57
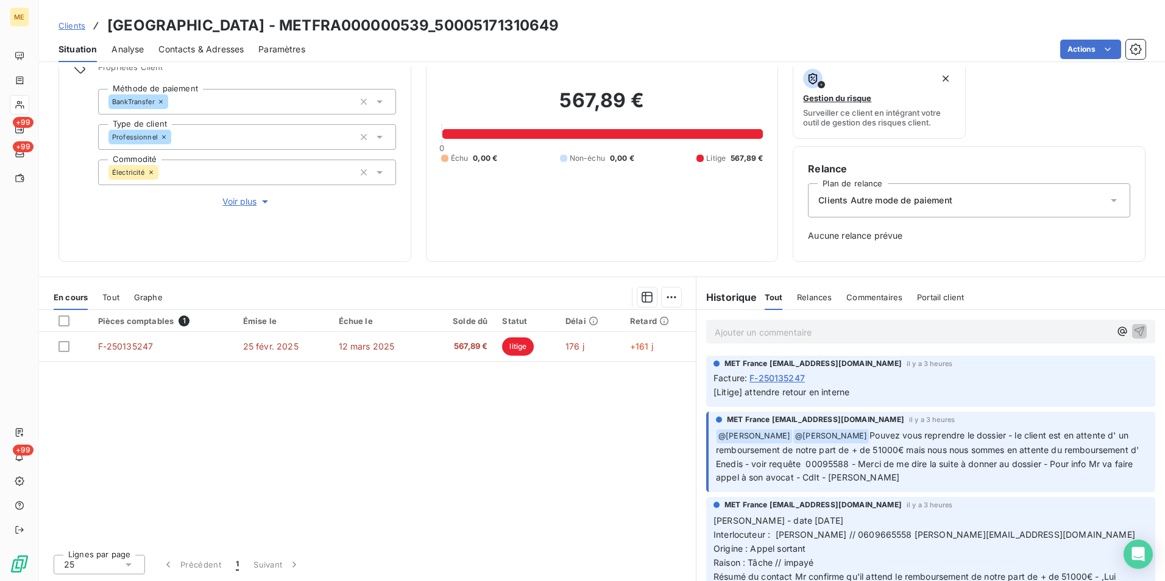
click at [556, 469] on div "Pièces comptables 1 Émise le Échue le Solde dû Statut Délai Retard F-250135247 …" at bounding box center [367, 427] width 657 height 235
drag, startPoint x: 578, startPoint y: 23, endPoint x: 111, endPoint y: 16, distance: 466.9
click at [111, 16] on div "Clients SARL HOTEL BELLEVUE - METFRA000000539_50005171310649" at bounding box center [602, 26] width 1126 height 22
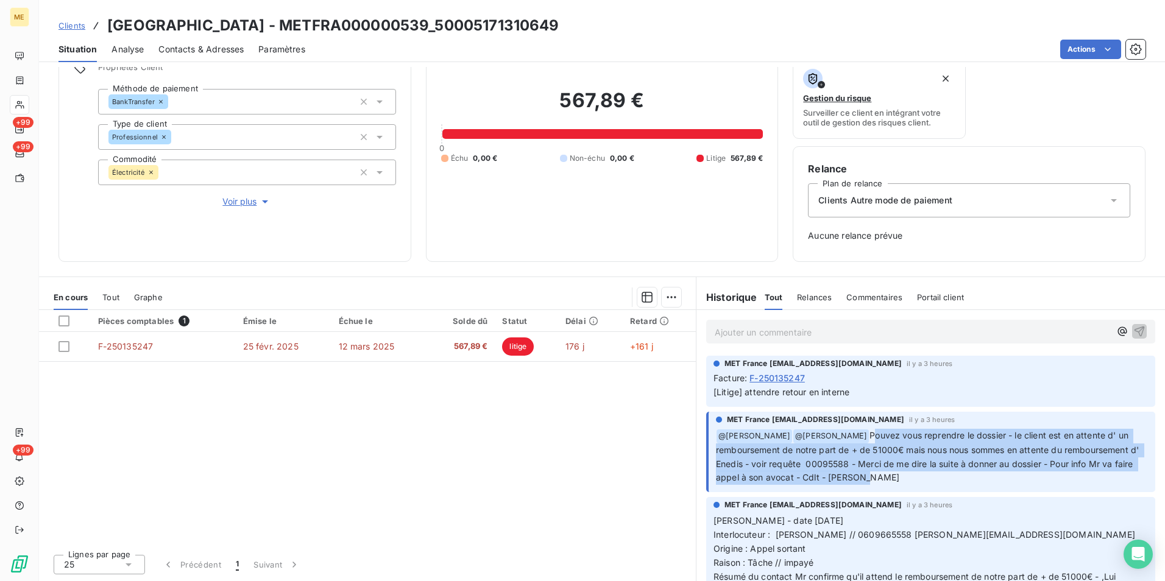
drag, startPoint x: 845, startPoint y: 432, endPoint x: 935, endPoint y: 480, distance: 102.2
click at [935, 480] on p "﻿ @ Xavier Ruez ﻿ @ Bélinda Thomont Pouvez vous reprendre le dossier - le clien…" at bounding box center [932, 457] width 432 height 57
click at [842, 469] on span "Pouvez vous reprendre le dossier - le client est en attente d' un remboursement…" at bounding box center [928, 456] width 425 height 53
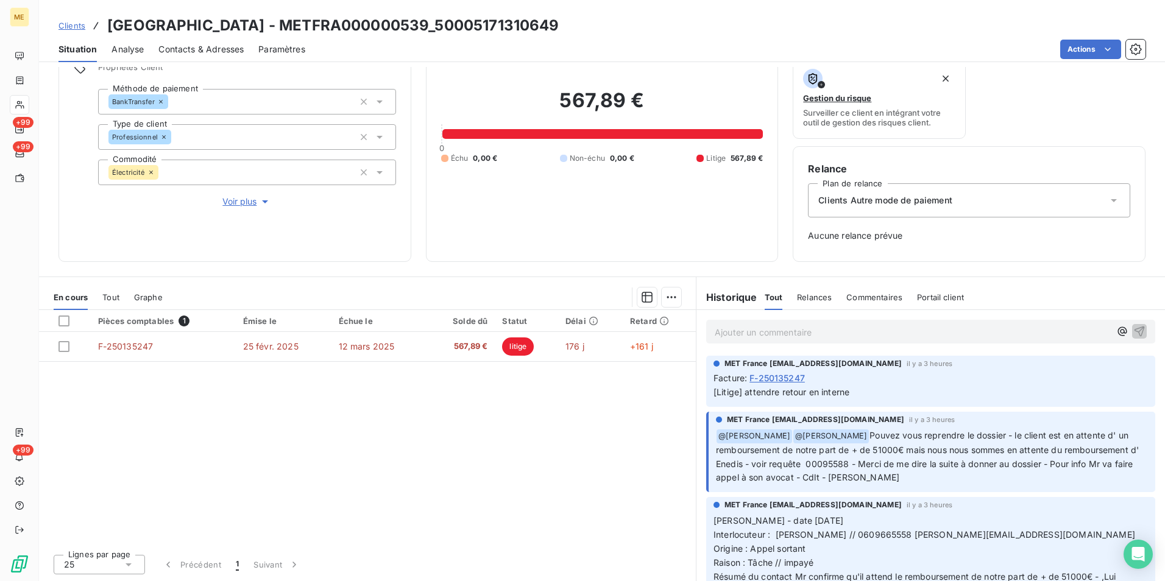
click at [739, 330] on p "Ajouter un commentaire ﻿" at bounding box center [913, 332] width 396 height 15
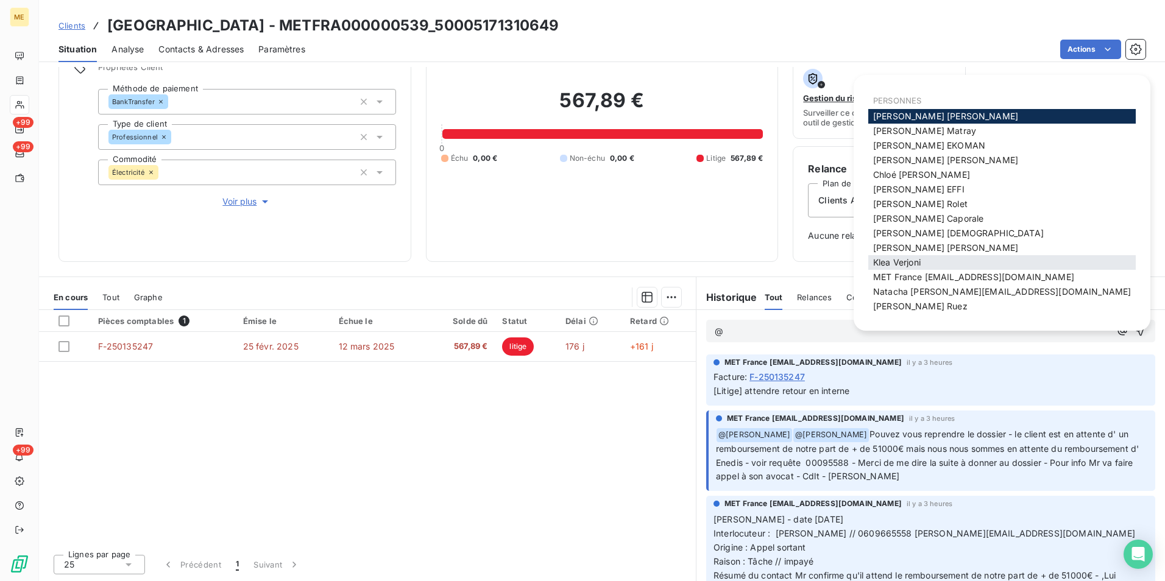
click at [891, 261] on span "Klea Verjoni" at bounding box center [897, 262] width 48 height 10
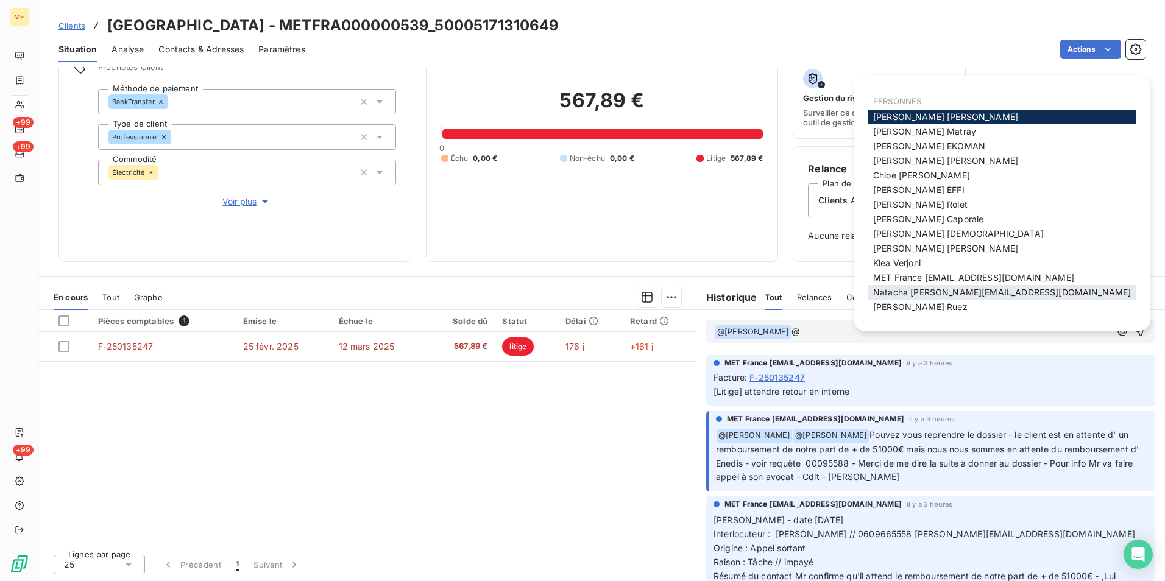
click at [947, 290] on span "Natacha natacha.procter@met.com" at bounding box center [1002, 292] width 258 height 10
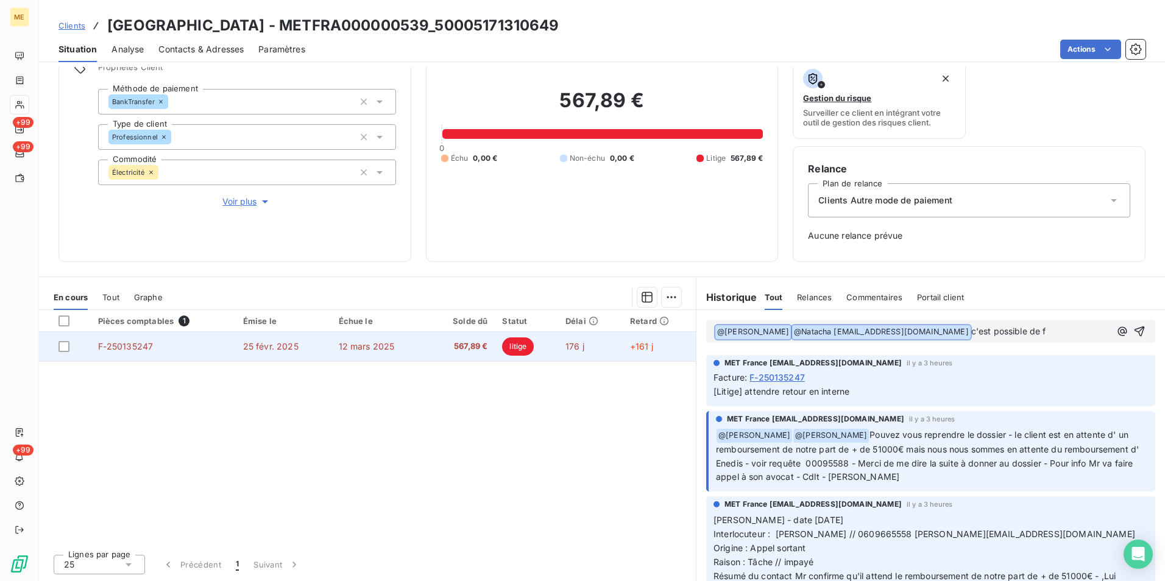
drag, startPoint x: 1014, startPoint y: 333, endPoint x: 655, endPoint y: 355, distance: 359.7
click at [655, 355] on div "En cours Tout Graphe Pièces comptables 1 Émise le Échue le Solde dû Statut Déla…" at bounding box center [602, 429] width 1126 height 305
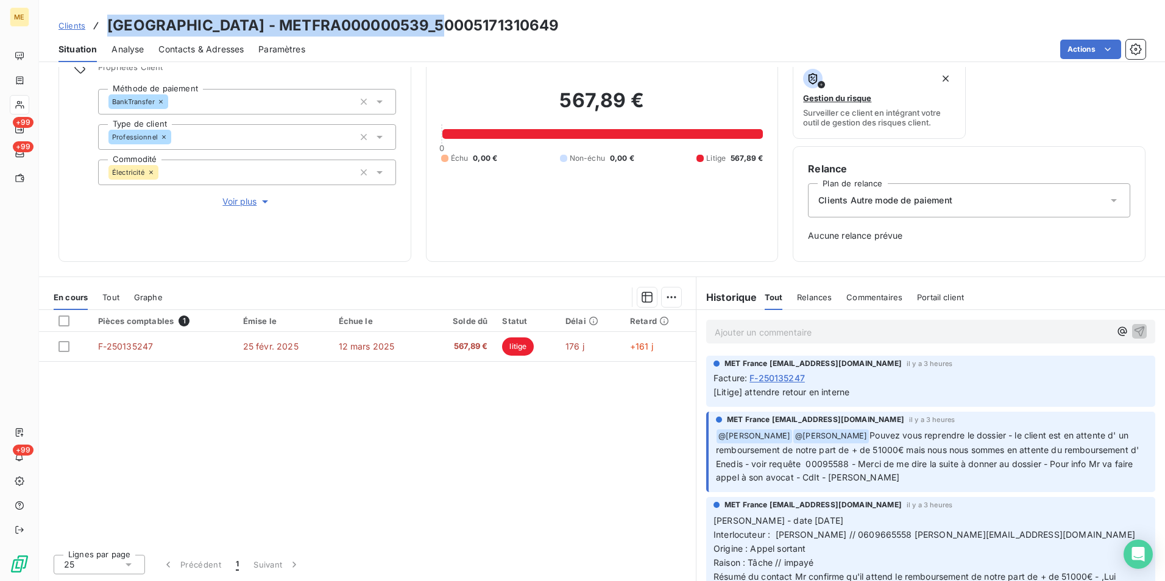
drag, startPoint x: 105, startPoint y: 26, endPoint x: 442, endPoint y: 34, distance: 336.5
click at [442, 34] on div "Clients SARL HOTEL BELLEVUE - METFRA000000539_50005171310649" at bounding box center [309, 26] width 501 height 22
copy h3 "SARL HOTEL BELLEVUE - METFRA000000539"
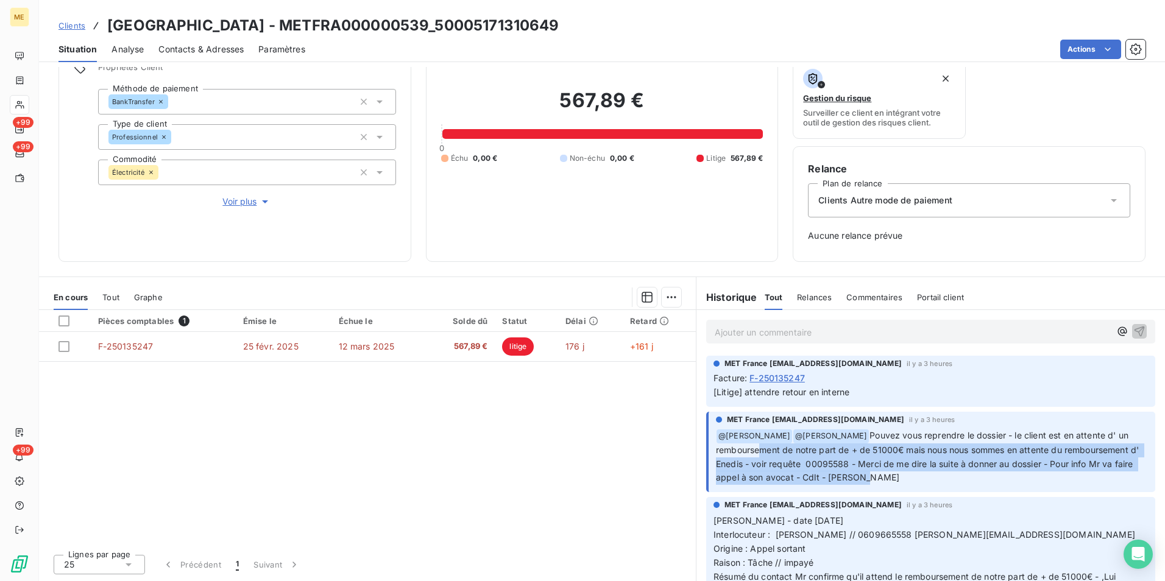
drag, startPoint x: 755, startPoint y: 450, endPoint x: 926, endPoint y: 482, distance: 174.9
click at [926, 482] on p "﻿ @ Xavier Ruez ﻿ @ Bélinda Thomont Pouvez vous reprendre le dossier - le clien…" at bounding box center [932, 457] width 432 height 57
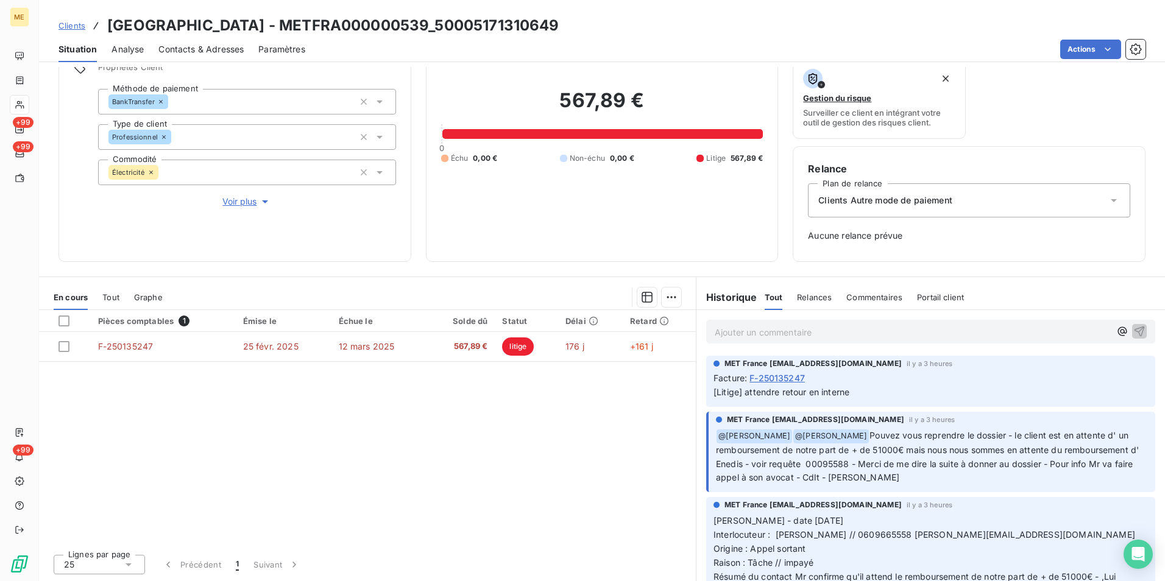
drag, startPoint x: 926, startPoint y: 482, endPoint x: 857, endPoint y: 334, distance: 163.6
click at [857, 334] on p "Ajouter un commentaire ﻿" at bounding box center [913, 332] width 396 height 15
click at [840, 334] on p "Ajouter un commentaire ﻿" at bounding box center [913, 332] width 396 height 15
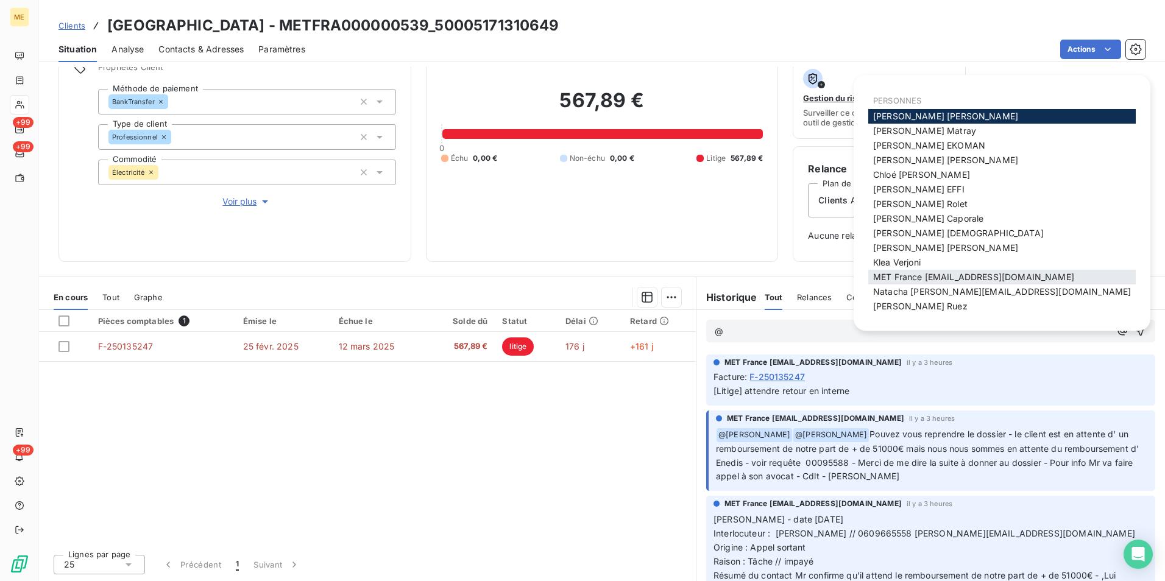
click at [920, 274] on span "MET France met-france@recouvrement.met.com" at bounding box center [973, 277] width 201 height 10
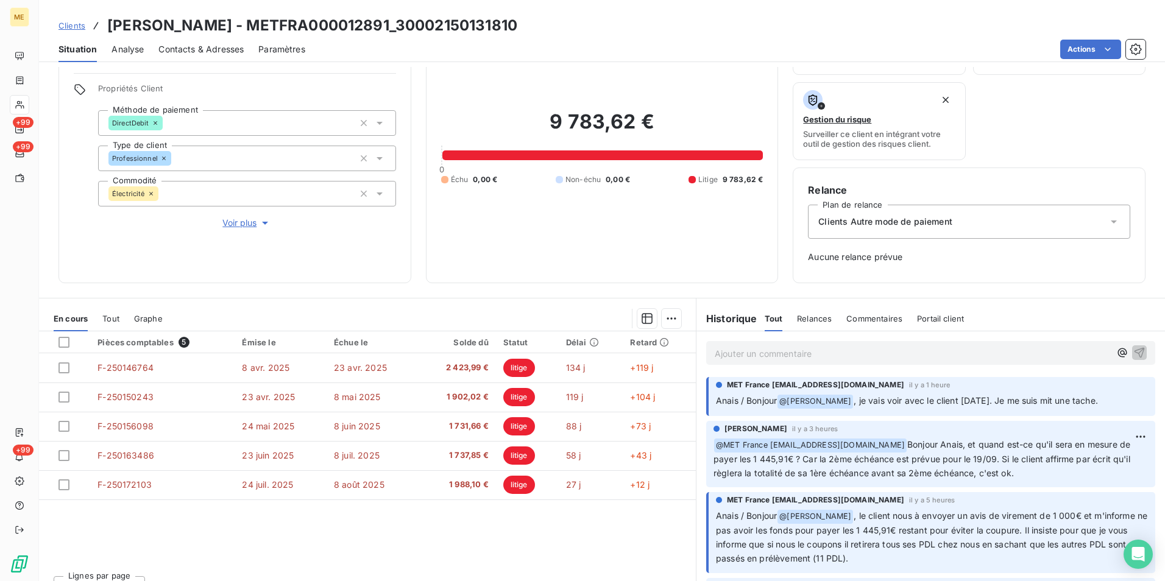
scroll to position [99, 0]
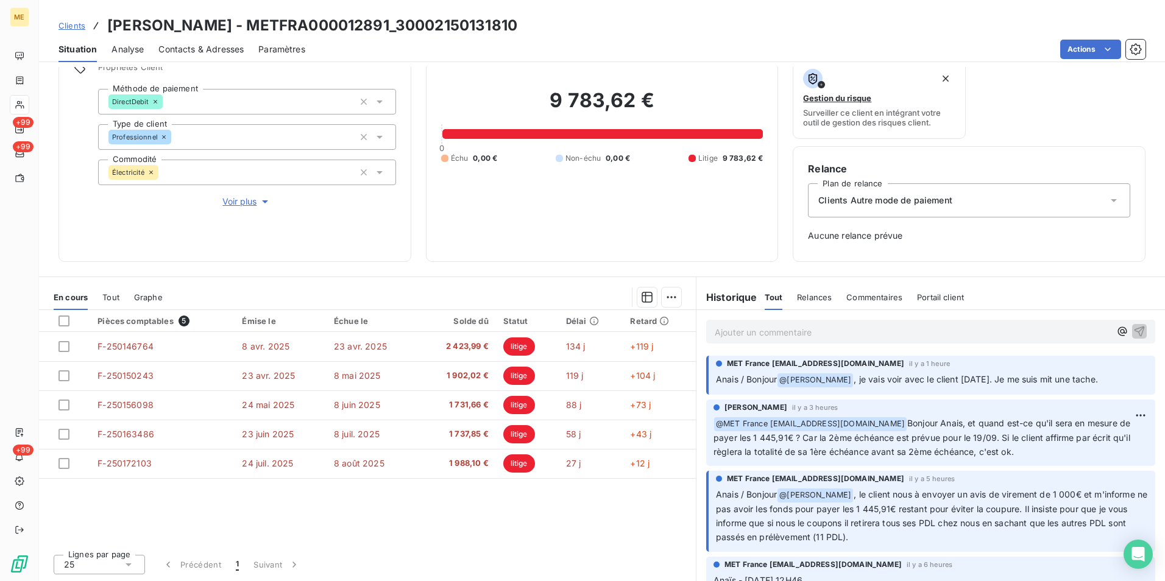
drag, startPoint x: 909, startPoint y: 421, endPoint x: 1117, endPoint y: 452, distance: 210.7
click at [1117, 452] on p "﻿ @ MET [GEOGRAPHIC_DATA] [EMAIL_ADDRESS][DOMAIN_NAME] Bonjour Anais, et quand …" at bounding box center [931, 438] width 435 height 43
click at [642, 527] on div "Pièces comptables 5 Émise le Échue le Solde dû Statut Délai Retard F-250146764 …" at bounding box center [367, 427] width 657 height 235
drag, startPoint x: 321, startPoint y: 25, endPoint x: 180, endPoint y: 32, distance: 141.6
click at [180, 32] on h3 "OLIVIER - METFRA000012891_30002150131810" at bounding box center [312, 26] width 410 height 22
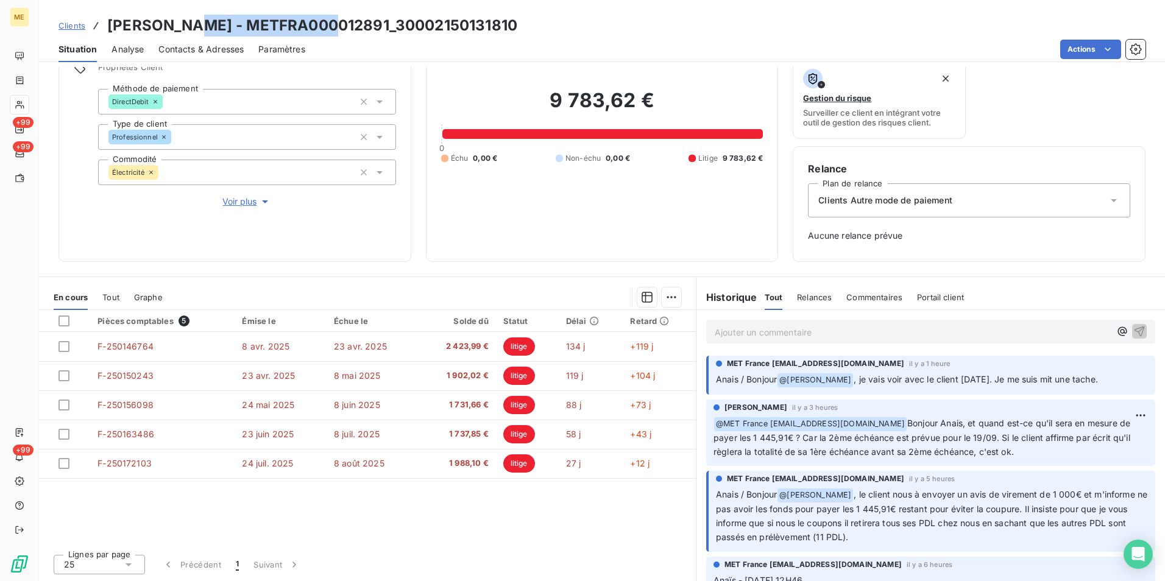
copy h3 "METFRA000012891"
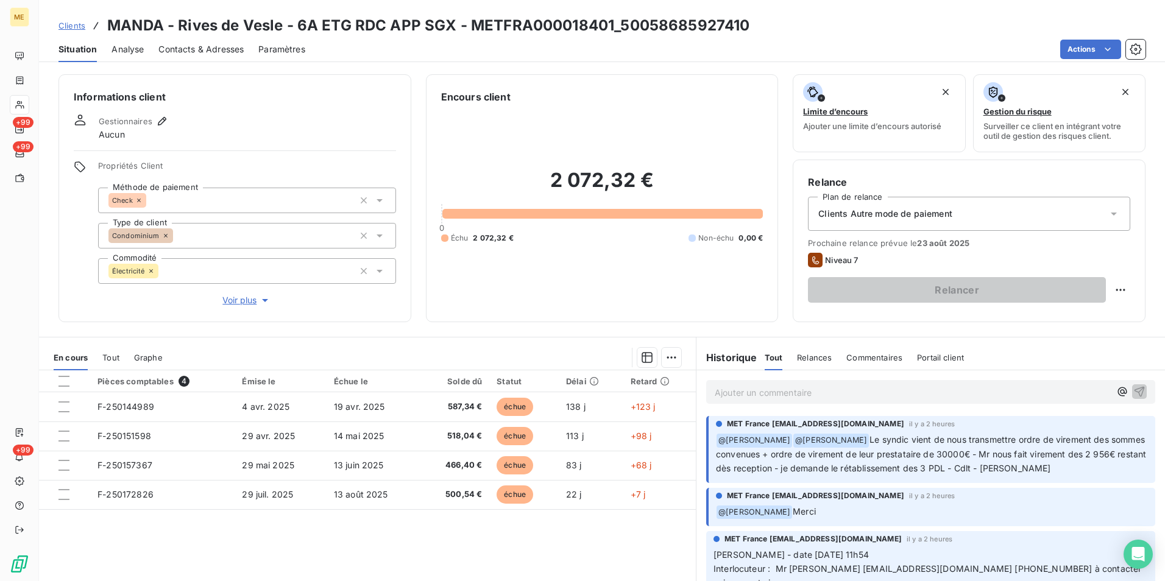
click at [62, 26] on span "Clients" at bounding box center [72, 26] width 27 height 10
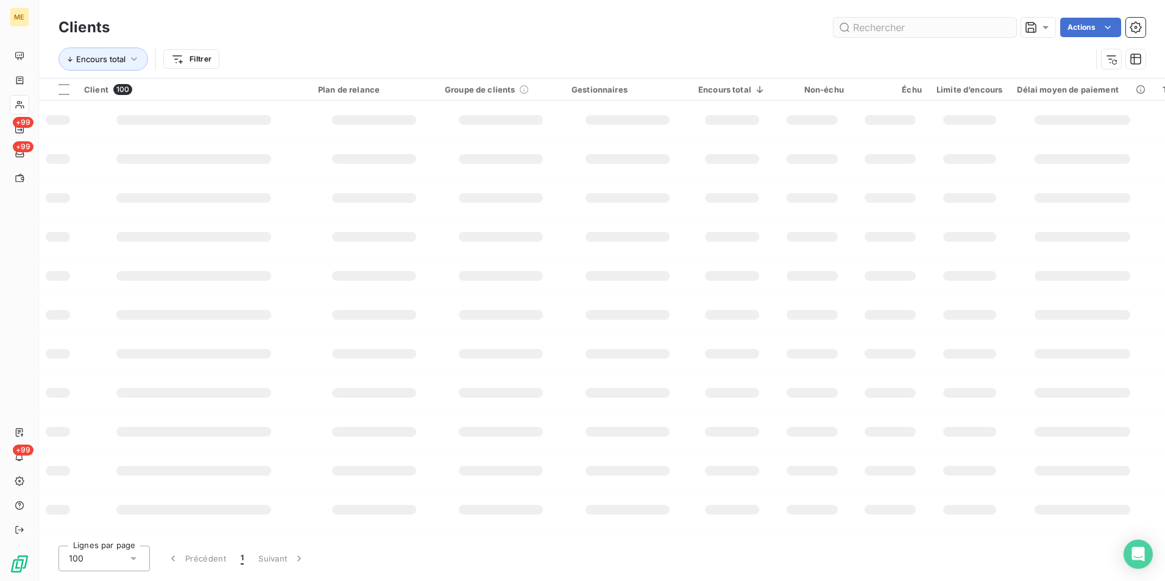
click at [967, 30] on input "text" at bounding box center [925, 28] width 183 height 20
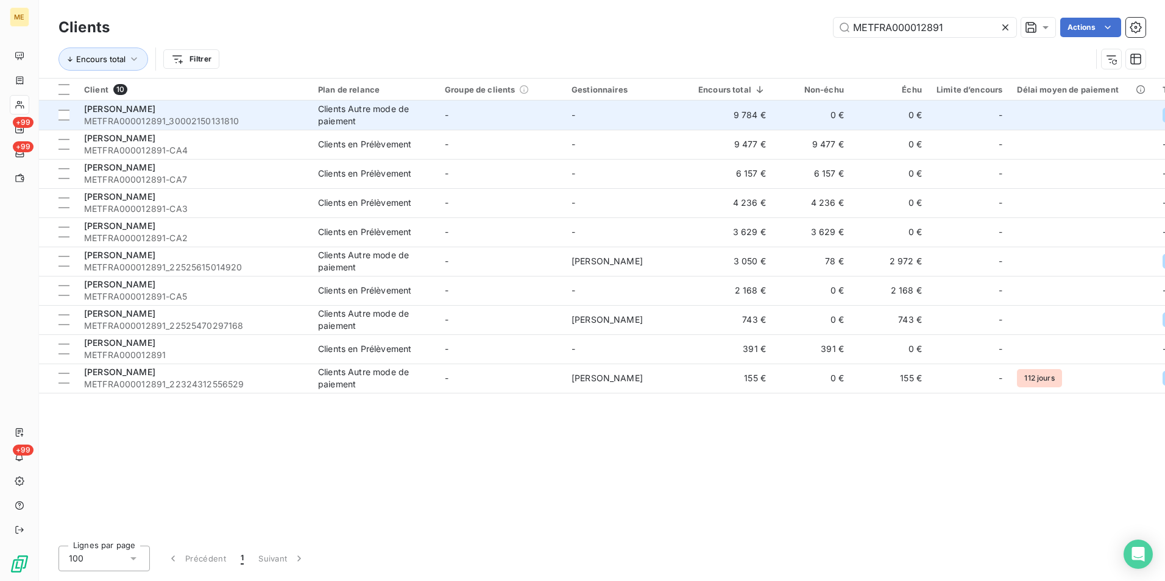
type input "METFRA000012891"
click at [507, 121] on td "-" at bounding box center [501, 115] width 127 height 29
